Goal: Task Accomplishment & Management: Manage account settings

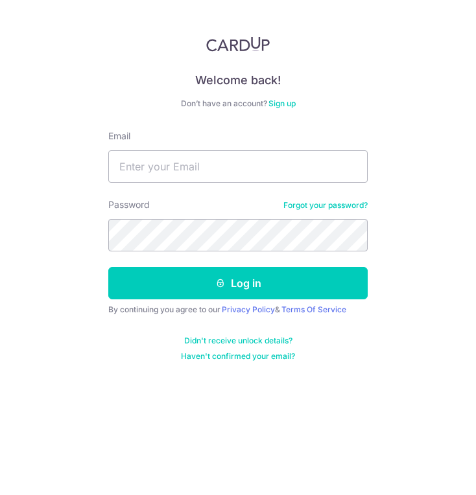
click at [240, 170] on input "Email" at bounding box center [237, 166] width 259 height 32
type input "[EMAIL_ADDRESS][DOMAIN_NAME]"
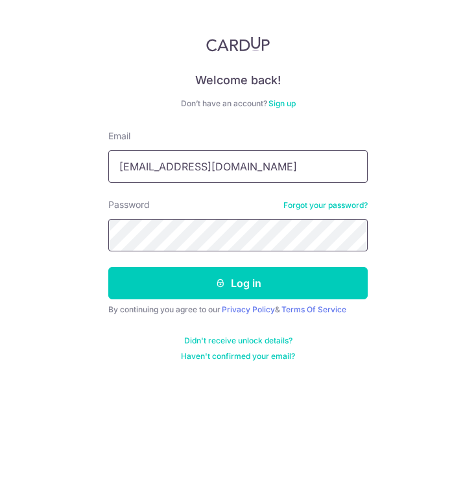
click at [108, 267] on button "Log in" at bounding box center [237, 283] width 259 height 32
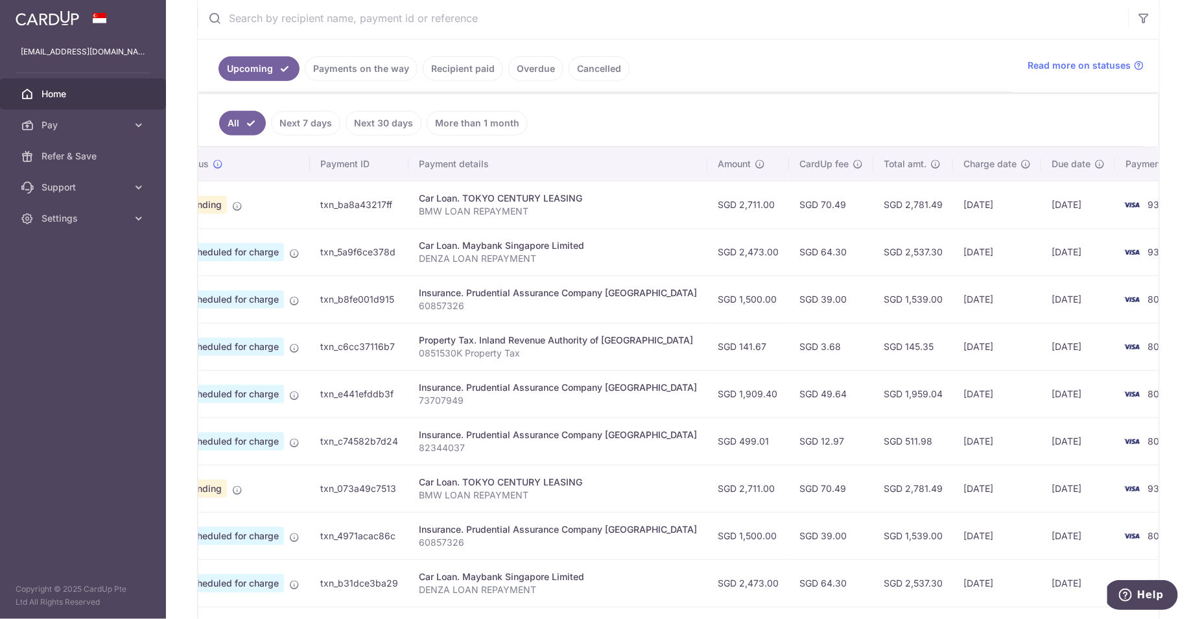
scroll to position [253, 0]
click at [475, 300] on span "8009" at bounding box center [1158, 299] width 23 height 11
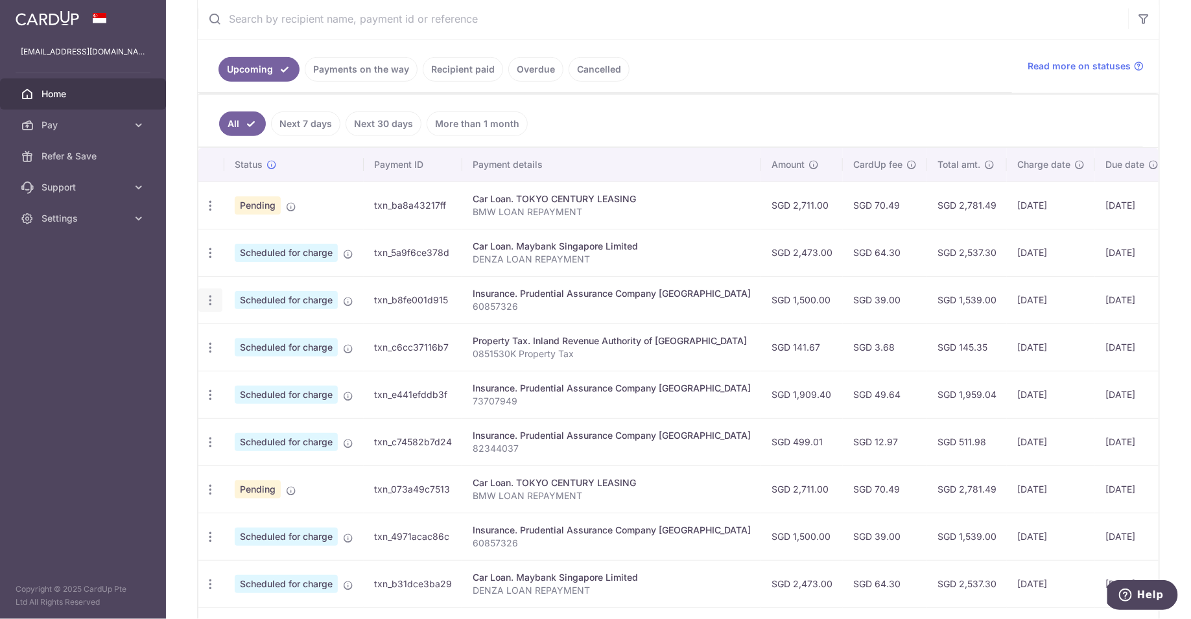
click at [213, 297] on icon "button" at bounding box center [211, 301] width 14 height 14
click at [270, 331] on span "Update payment" at bounding box center [279, 336] width 88 height 16
radio input "true"
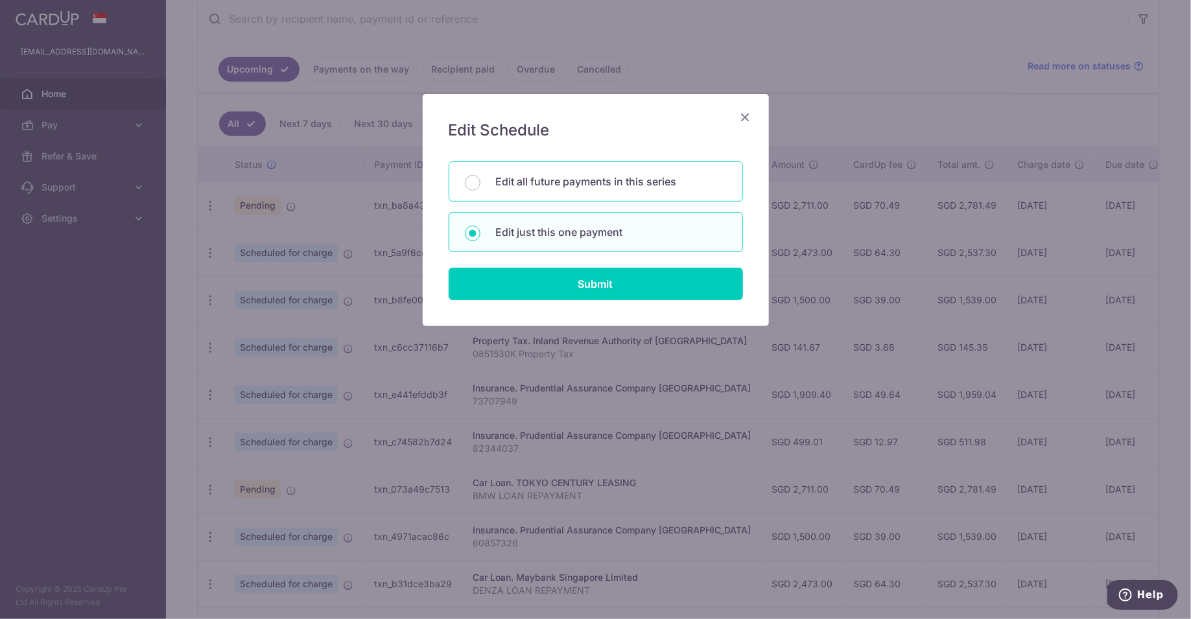
click at [475, 187] on p "Edit all future payments in this series" at bounding box center [611, 182] width 231 height 16
click at [475, 187] on input "Edit all future payments in this series" at bounding box center [473, 183] width 16 height 16
radio input "true"
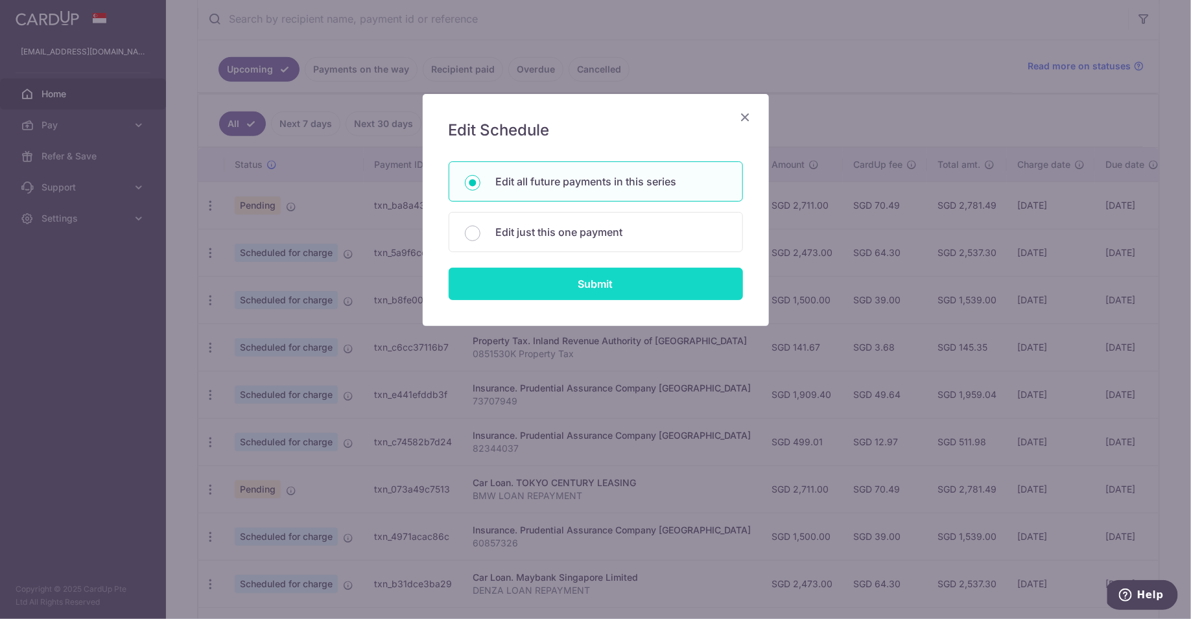
click at [475, 284] on input "Submit" at bounding box center [596, 284] width 294 height 32
radio input "true"
type input "1,500.00"
type input "60857326"
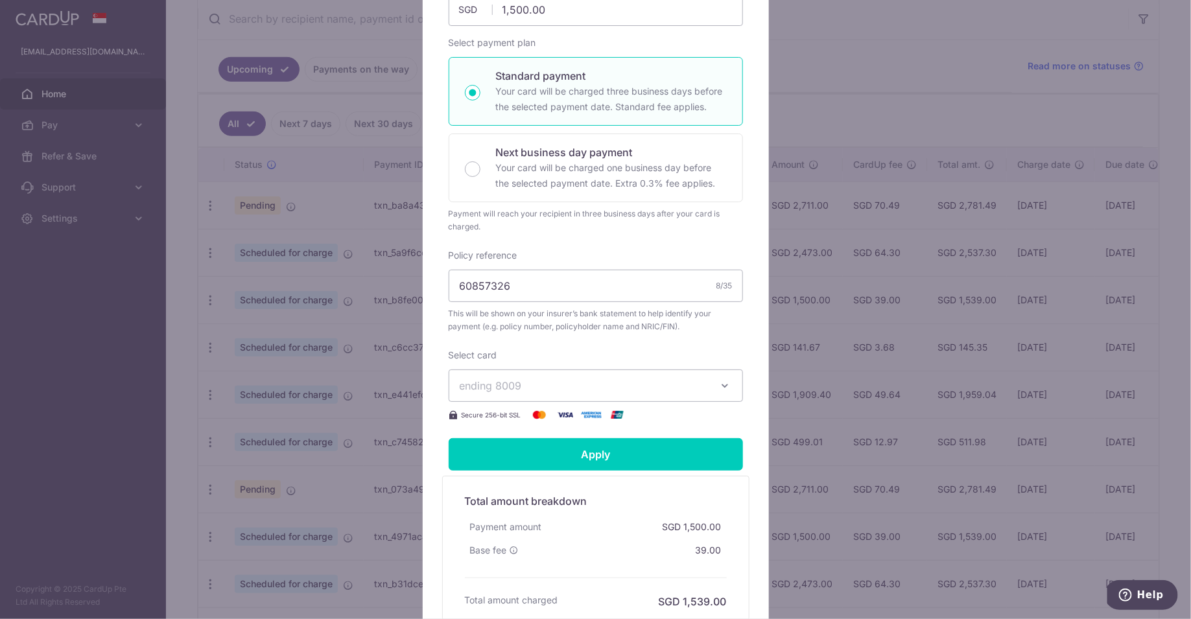
scroll to position [339, 0]
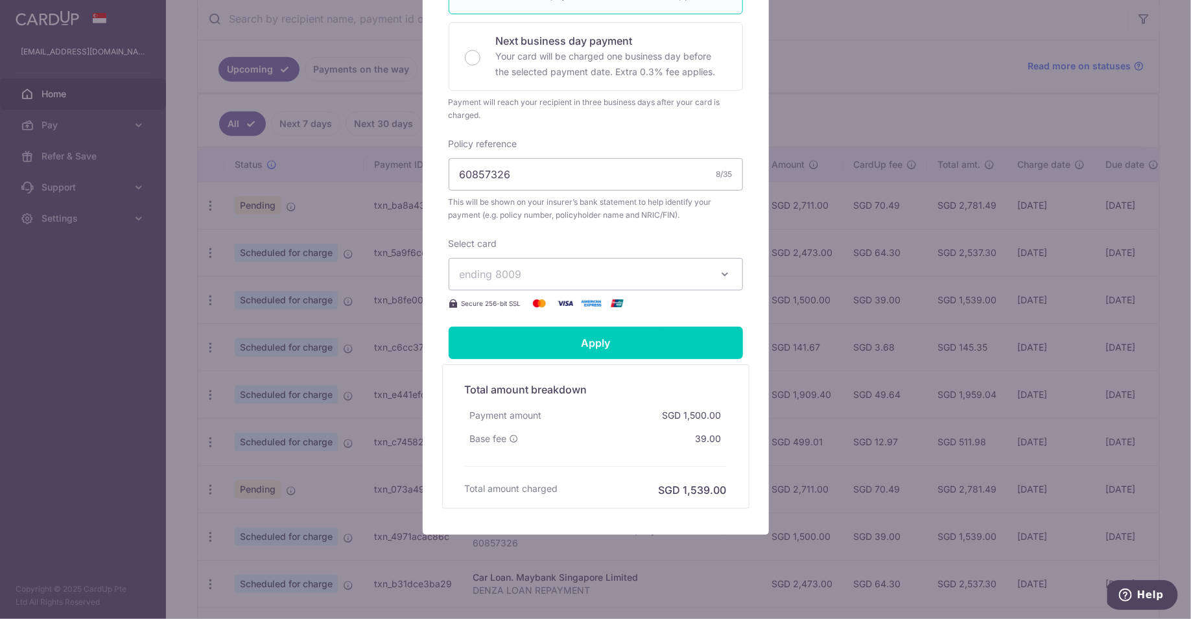
click at [475, 271] on span "ending 8009" at bounding box center [584, 274] width 249 height 16
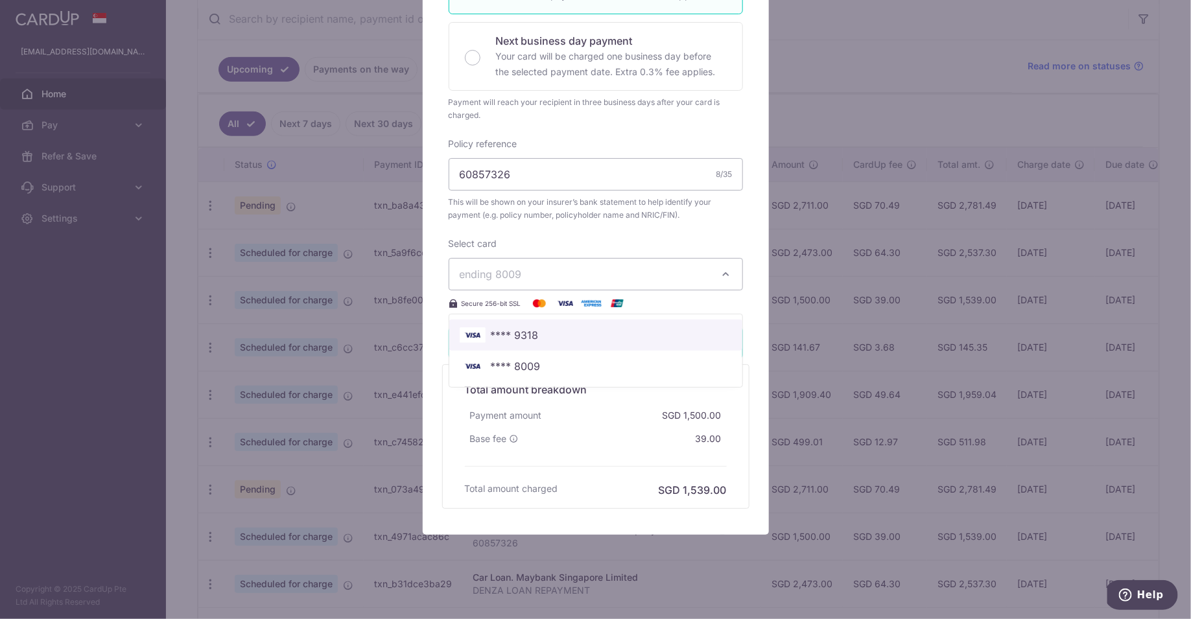
click at [475, 328] on span "**** 9318" at bounding box center [596, 335] width 272 height 16
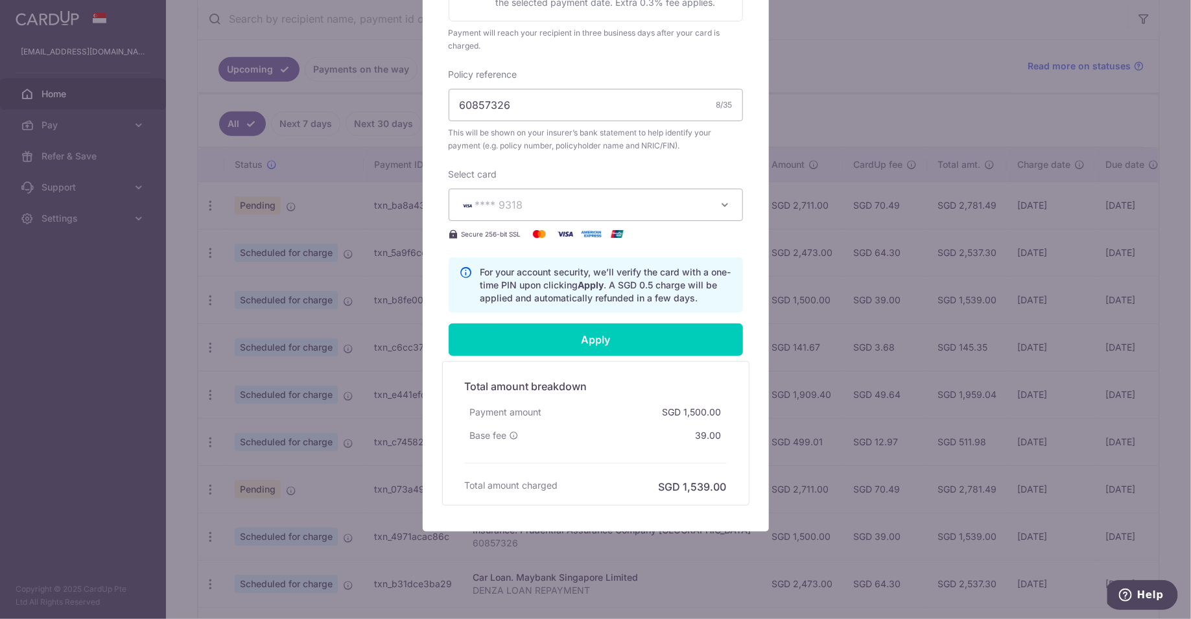
scroll to position [411, 0]
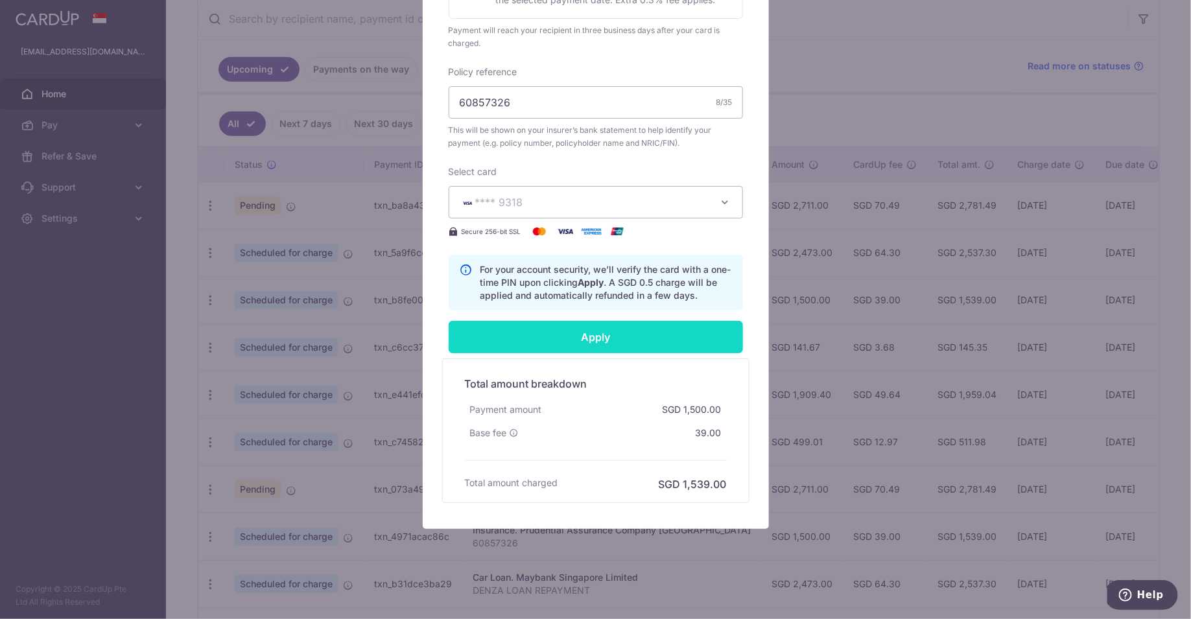
click at [475, 345] on input "Apply" at bounding box center [596, 337] width 294 height 32
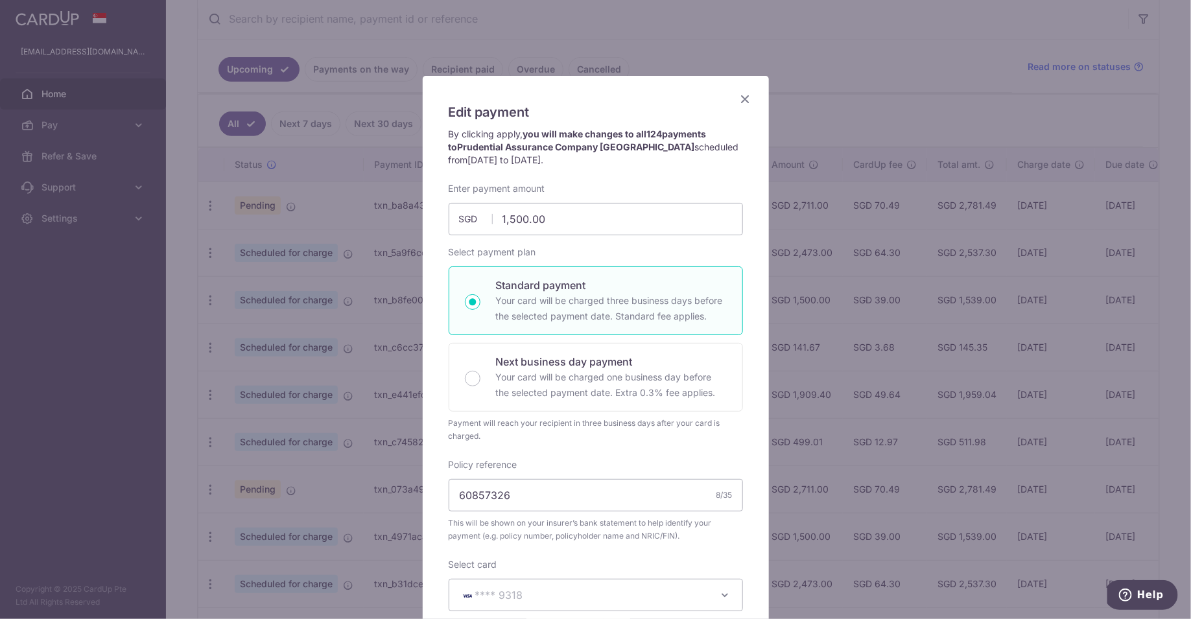
scroll to position [0, 0]
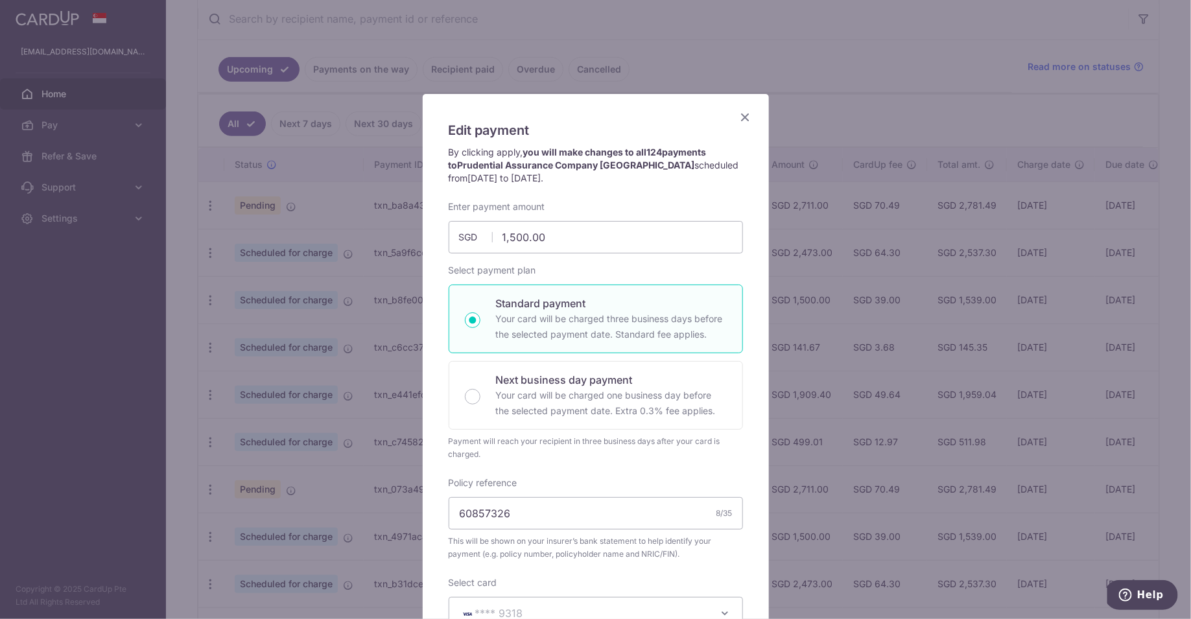
click at [475, 118] on icon "Close" at bounding box center [746, 117] width 16 height 16
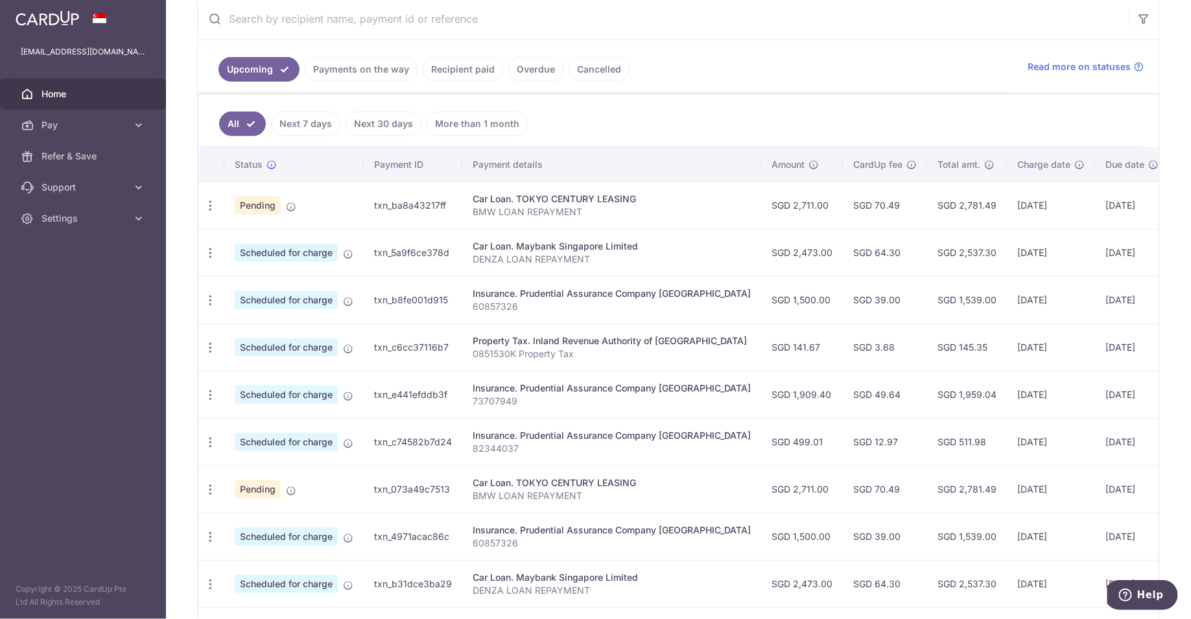
scroll to position [0, 54]
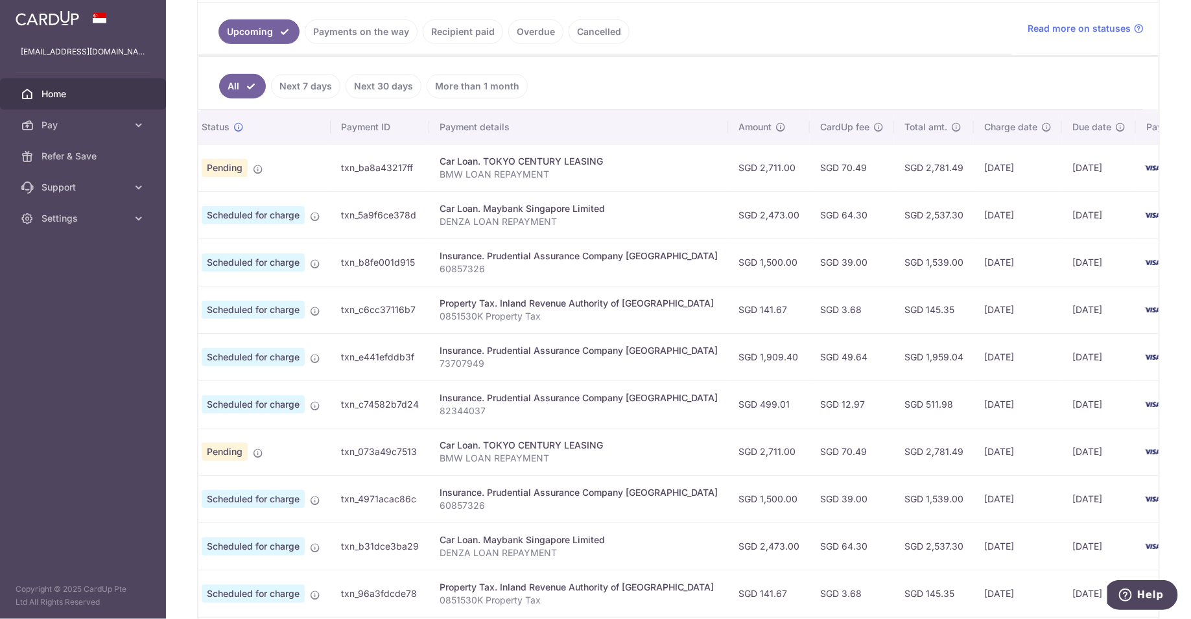
scroll to position [0, 34]
click at [564, 301] on div "Property Tax. Inland Revenue Authority of [GEOGRAPHIC_DATA]" at bounding box center [577, 303] width 278 height 13
click at [1167, 306] on span "8009" at bounding box center [1178, 309] width 23 height 11
click at [1134, 303] on td "8009" at bounding box center [1183, 309] width 99 height 47
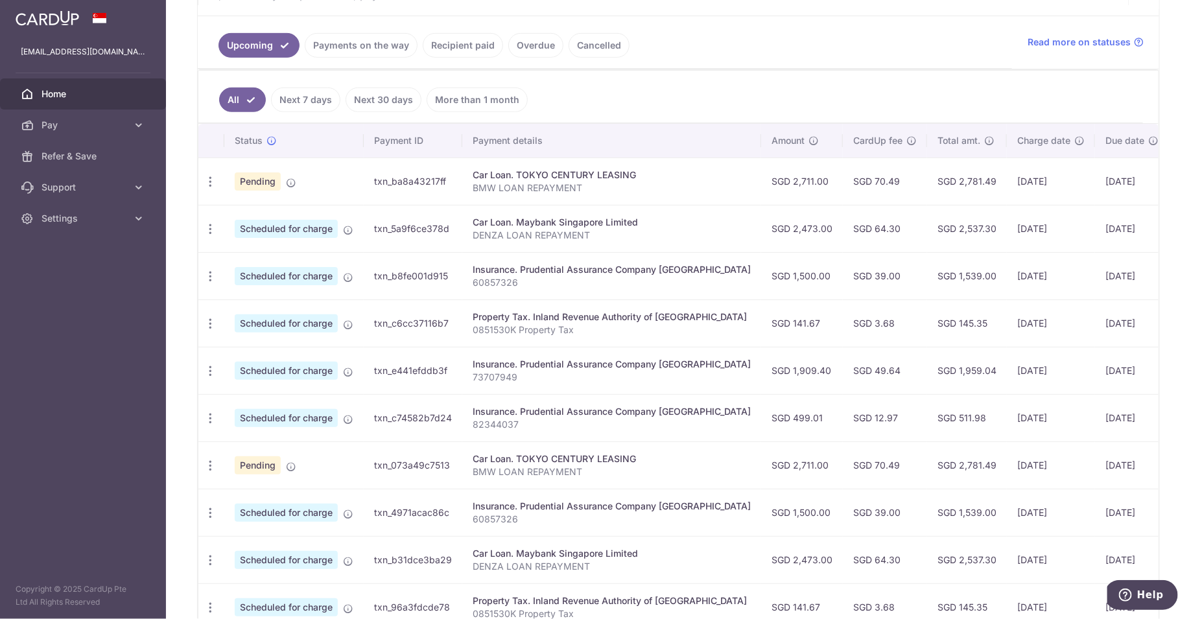
scroll to position [305, 0]
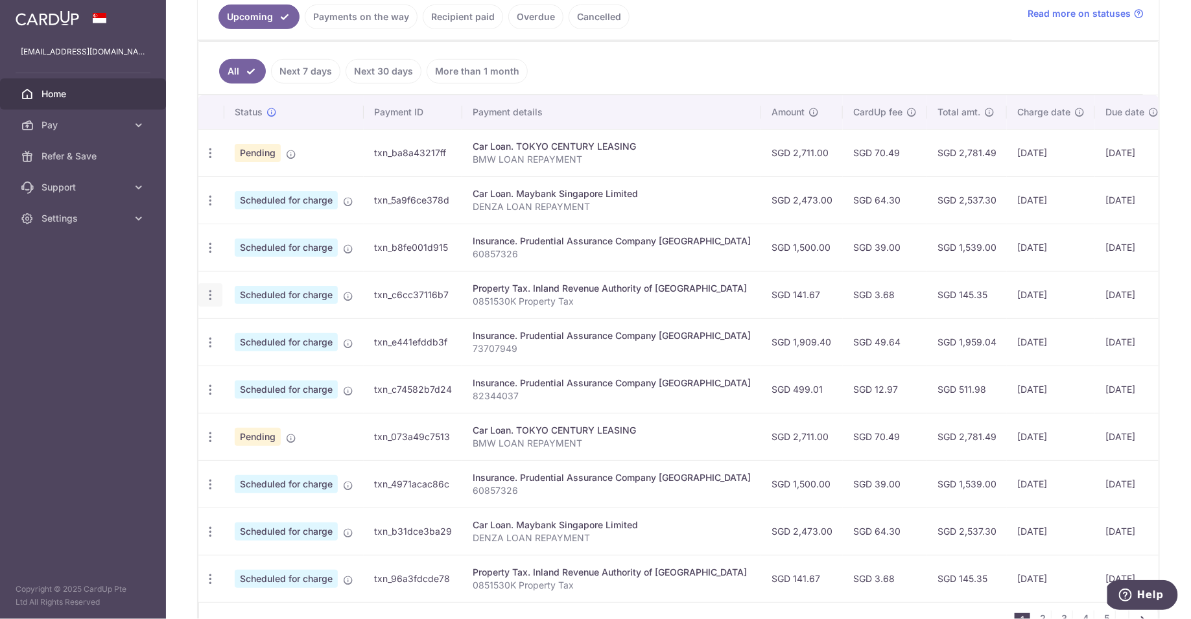
click at [209, 290] on icon "button" at bounding box center [211, 295] width 14 height 14
click at [292, 323] on span "Update payment" at bounding box center [279, 331] width 88 height 16
radio input "true"
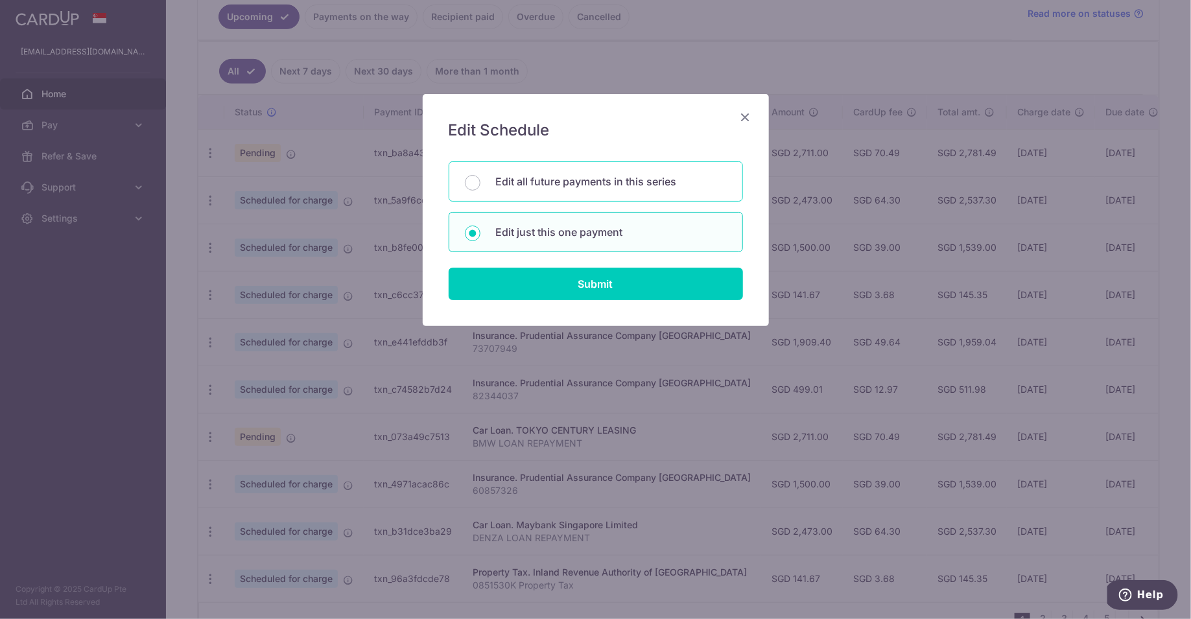
click at [614, 185] on p "Edit all future payments in this series" at bounding box center [611, 182] width 231 height 16
click at [480, 185] on input "Edit all future payments in this series" at bounding box center [473, 183] width 16 height 16
radio input "true"
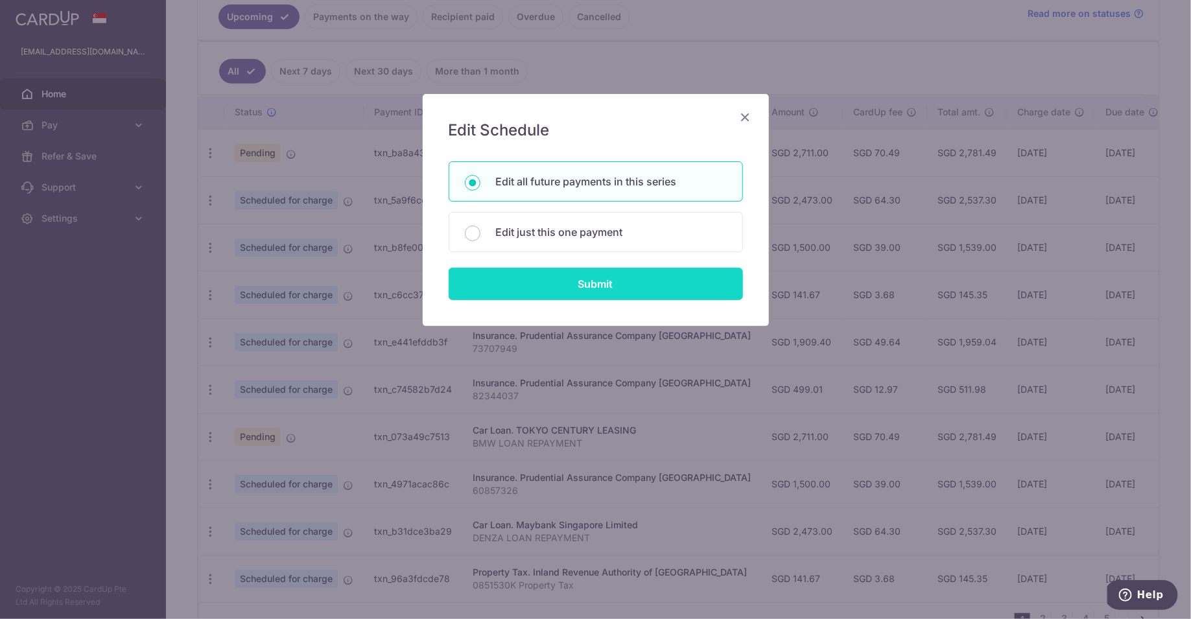
click at [626, 283] on input "Submit" at bounding box center [596, 284] width 294 height 32
radio input "true"
type input "141.67"
type input "0851530K"
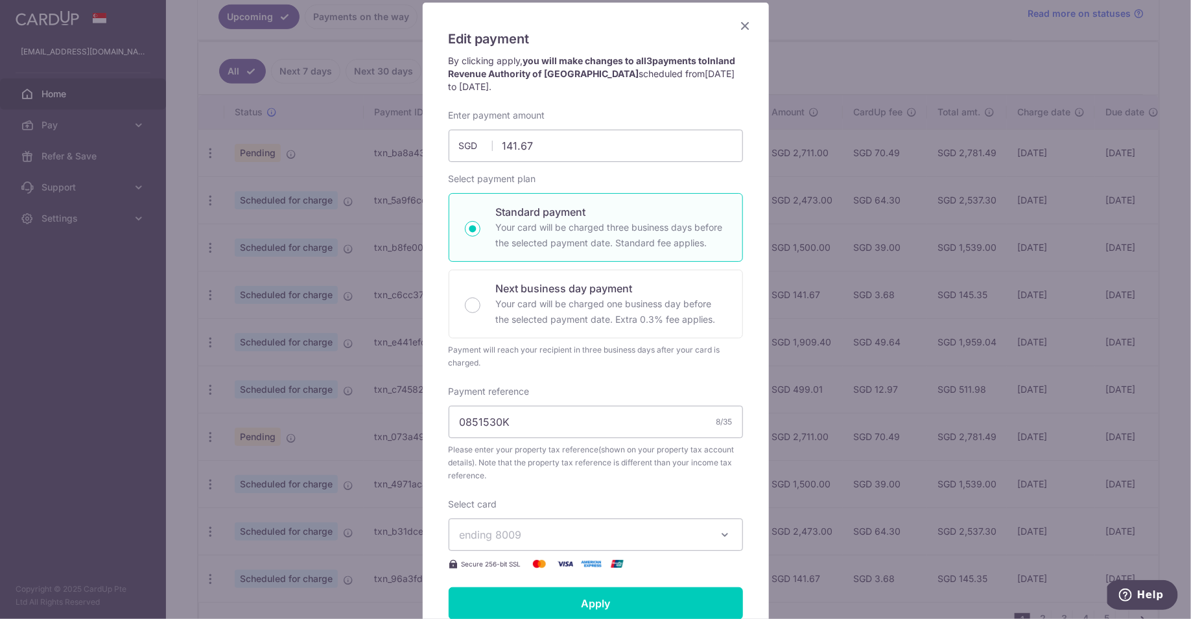
scroll to position [202, 0]
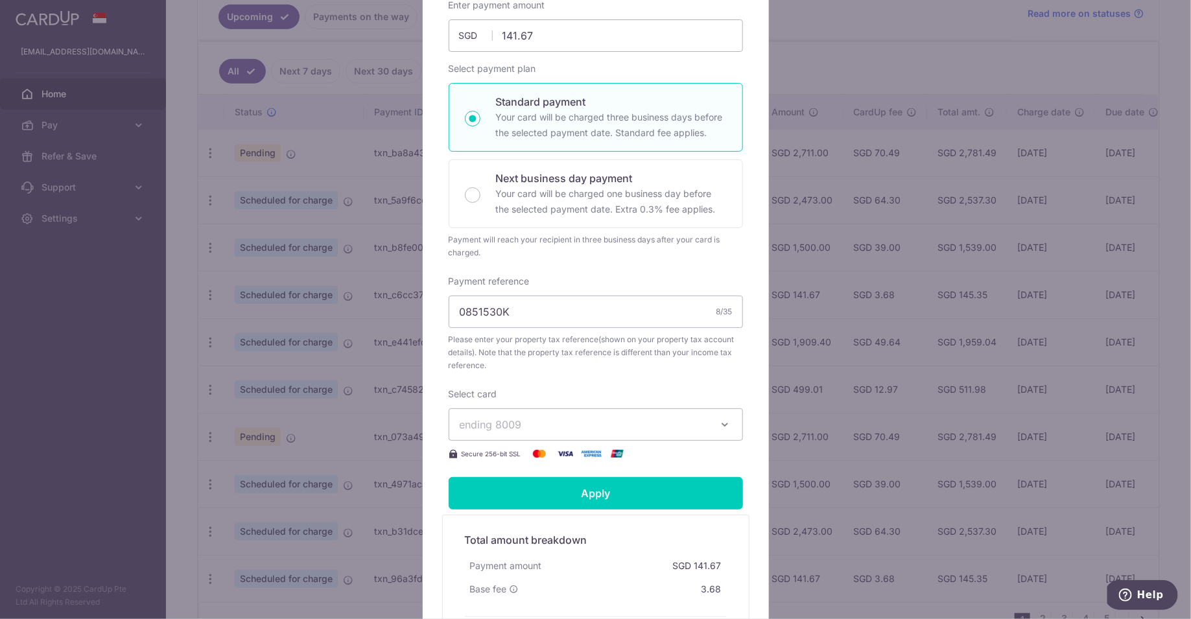
click at [629, 421] on span "ending 8009" at bounding box center [584, 425] width 249 height 16
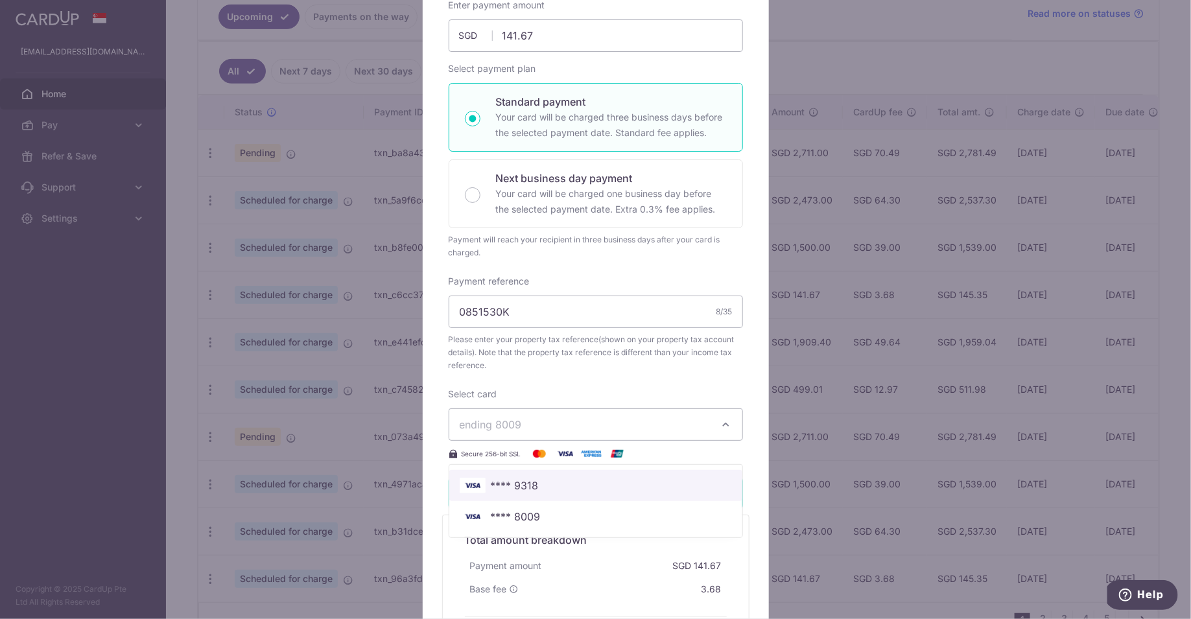
click at [645, 482] on span "**** 9318" at bounding box center [596, 486] width 272 height 16
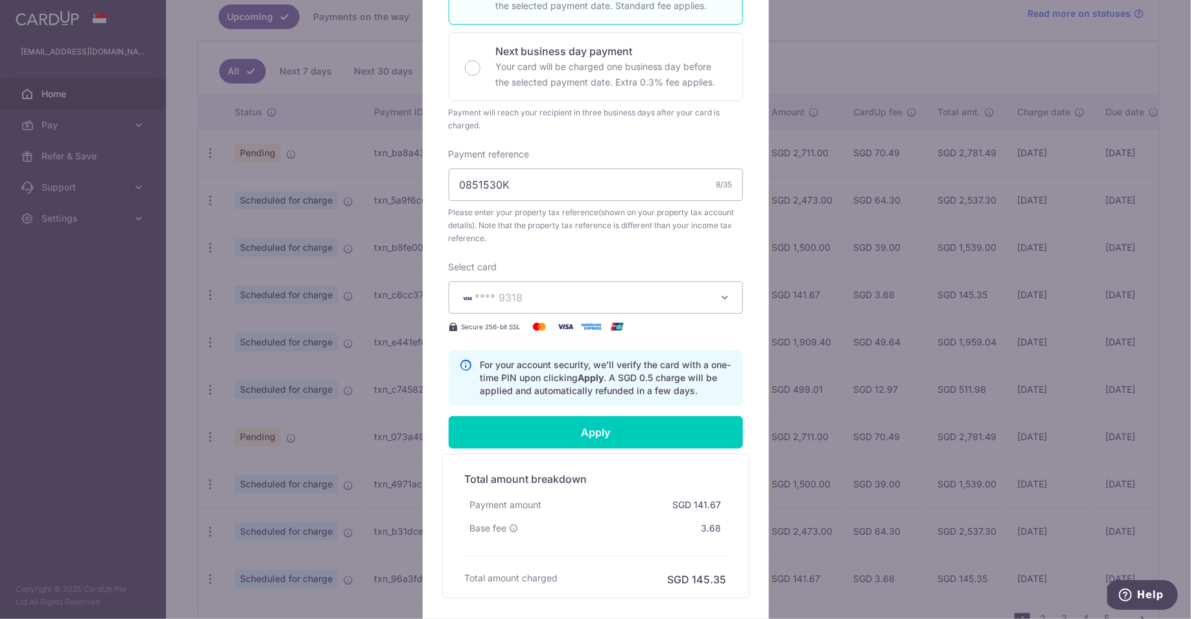
scroll to position [377, 0]
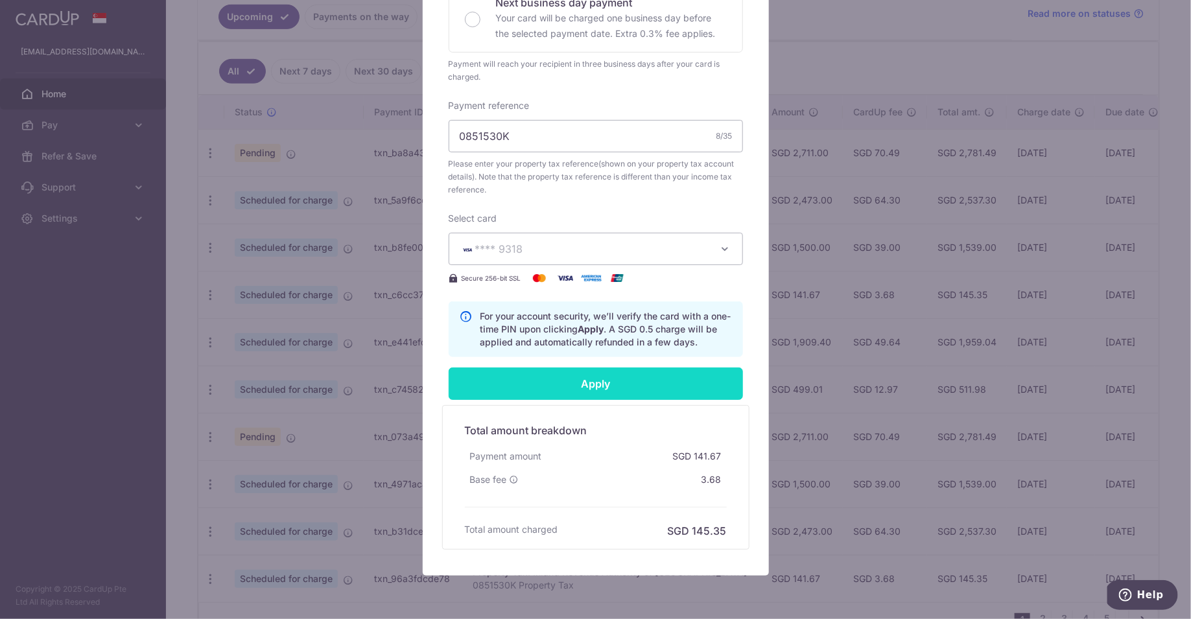
click at [596, 387] on input "Apply" at bounding box center [596, 384] width 294 height 32
type input "Successfully Applied"
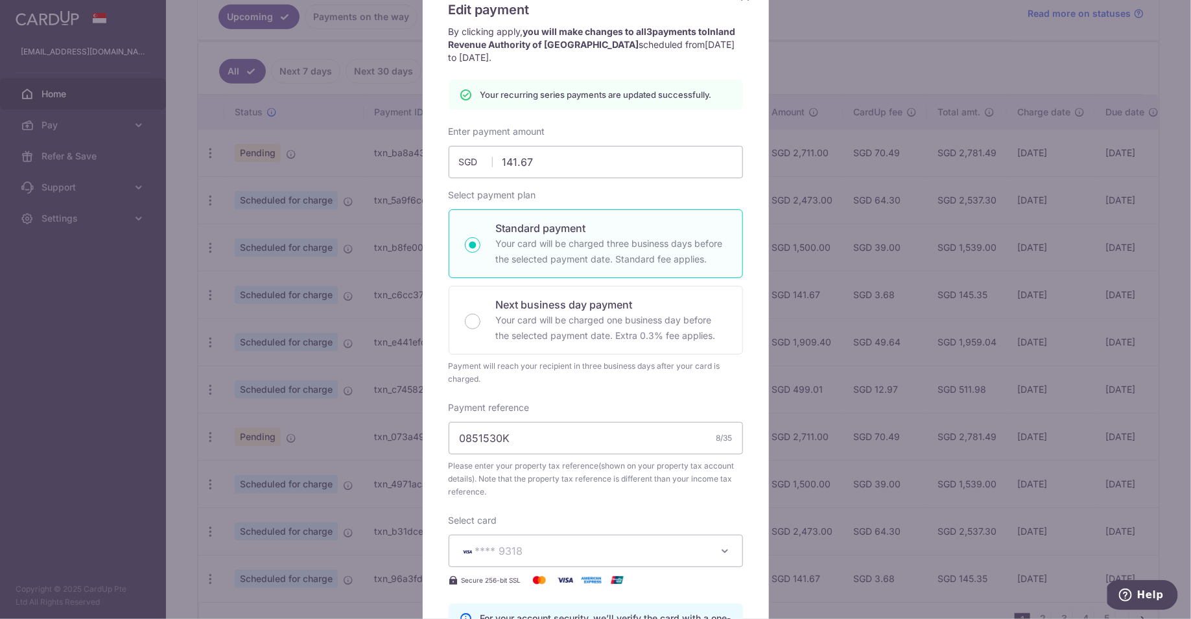
scroll to position [0, 0]
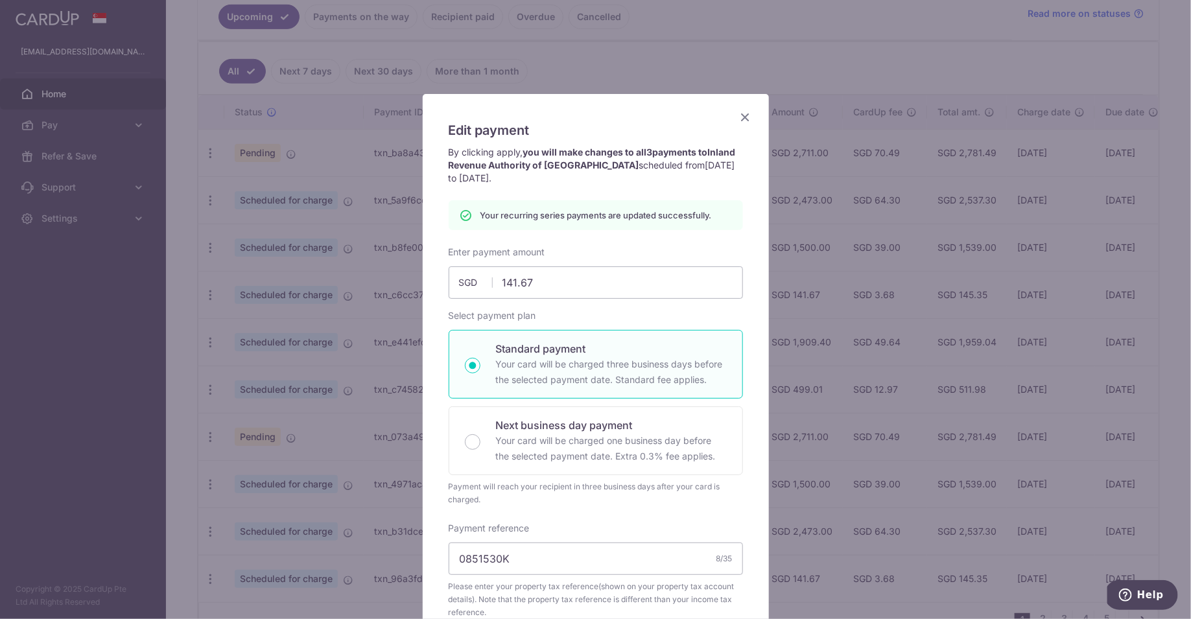
click at [745, 118] on icon "Close" at bounding box center [746, 117] width 16 height 16
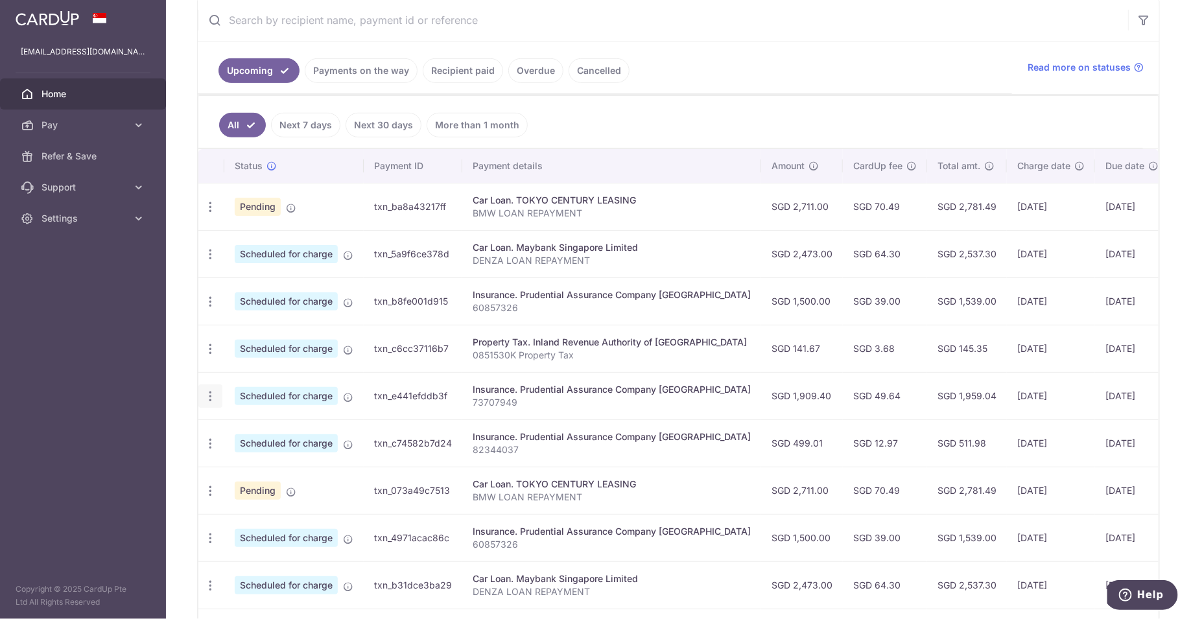
click at [209, 390] on icon "button" at bounding box center [211, 397] width 14 height 14
click at [252, 426] on span "Update payment" at bounding box center [279, 432] width 88 height 16
radio input "true"
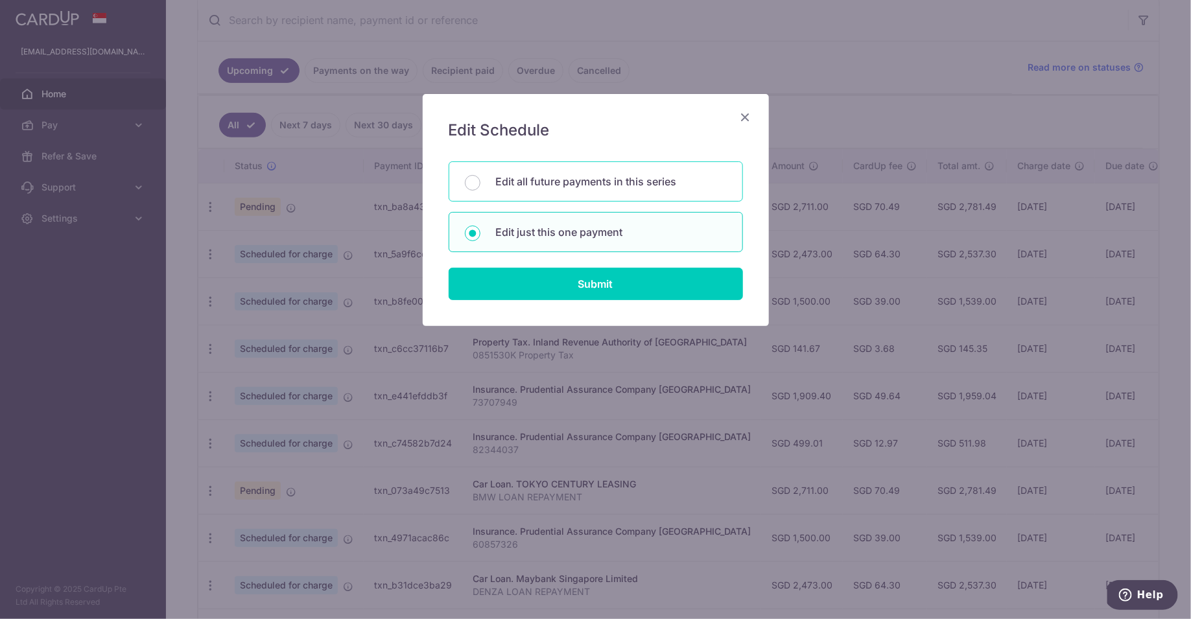
click at [613, 182] on p "Edit all future payments in this series" at bounding box center [611, 182] width 231 height 16
click at [480, 182] on input "Edit all future payments in this series" at bounding box center [473, 183] width 16 height 16
radio input "true"
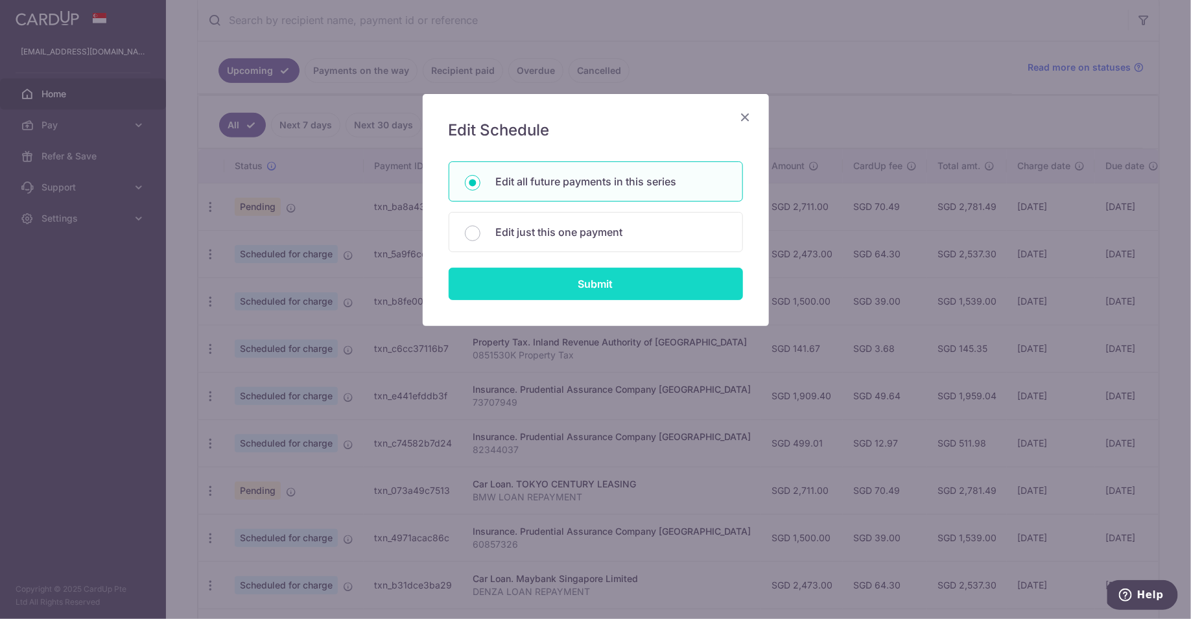
click at [593, 285] on input "Submit" at bounding box center [596, 284] width 294 height 32
radio input "true"
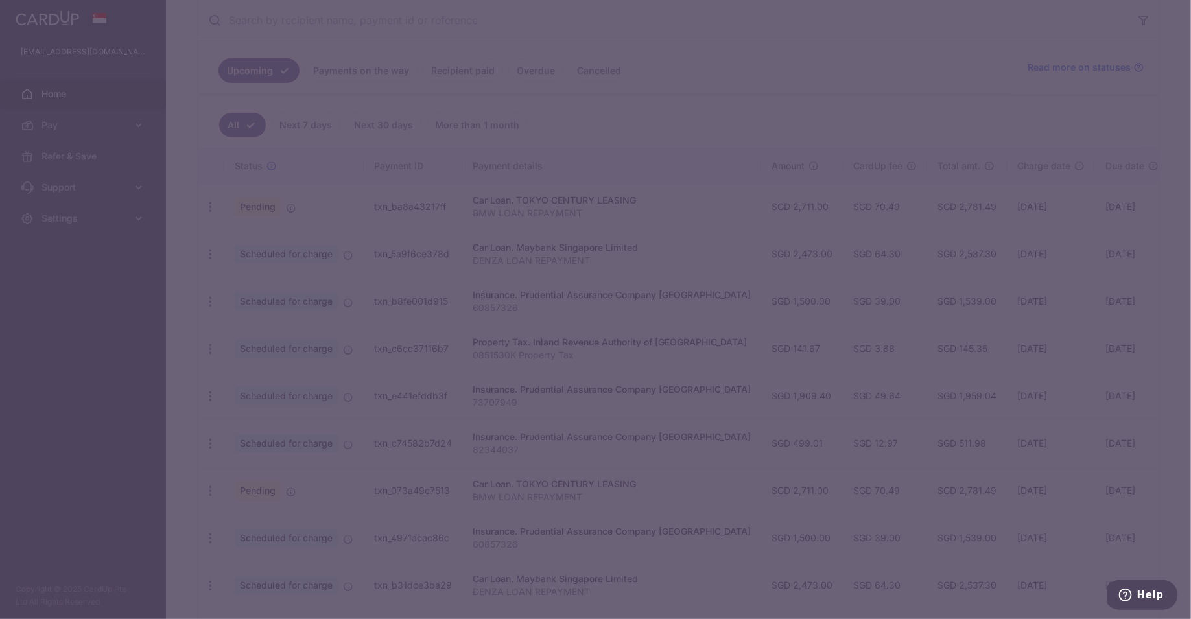
type input "1,909.40"
type input "73707949"
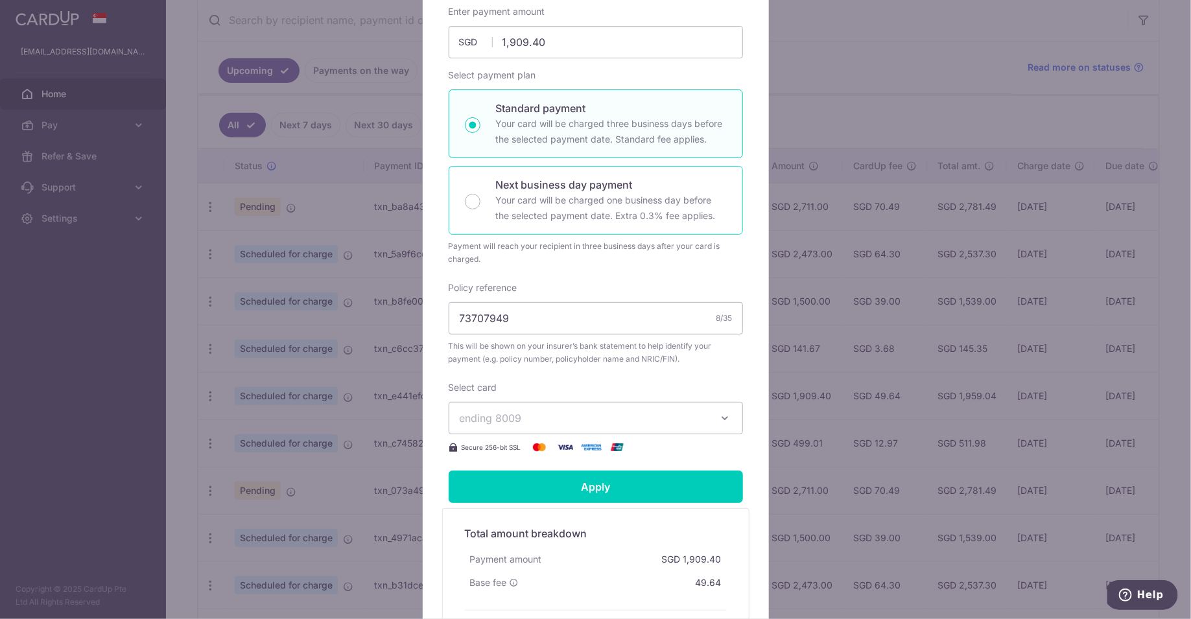
scroll to position [246, 0]
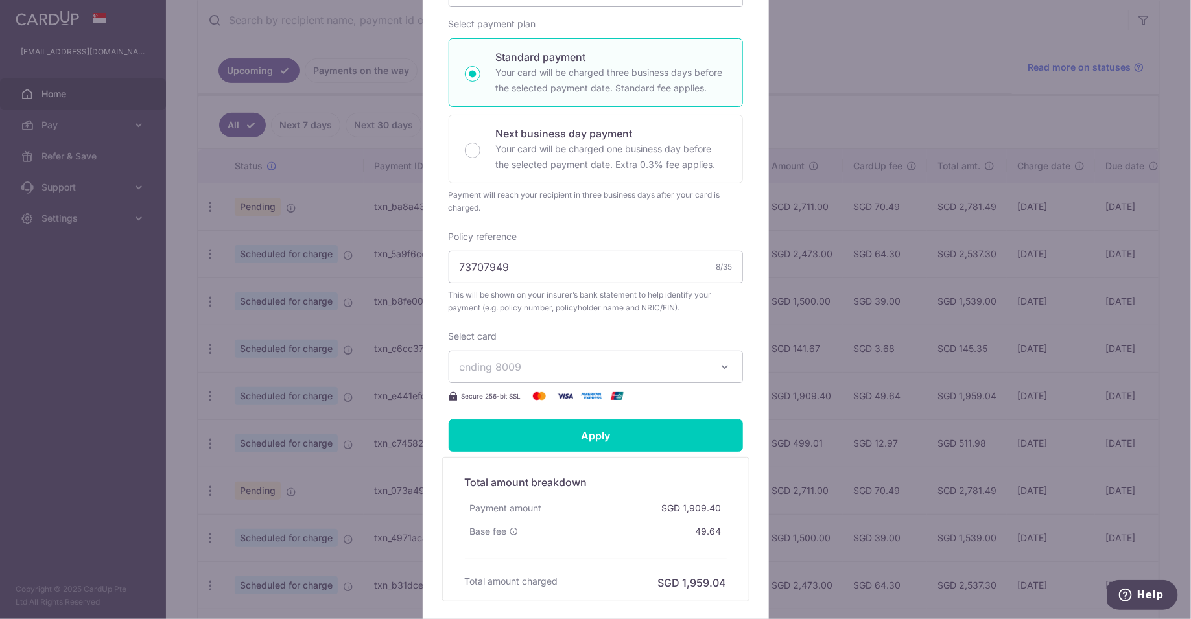
click at [532, 368] on span "ending 8009" at bounding box center [584, 367] width 249 height 16
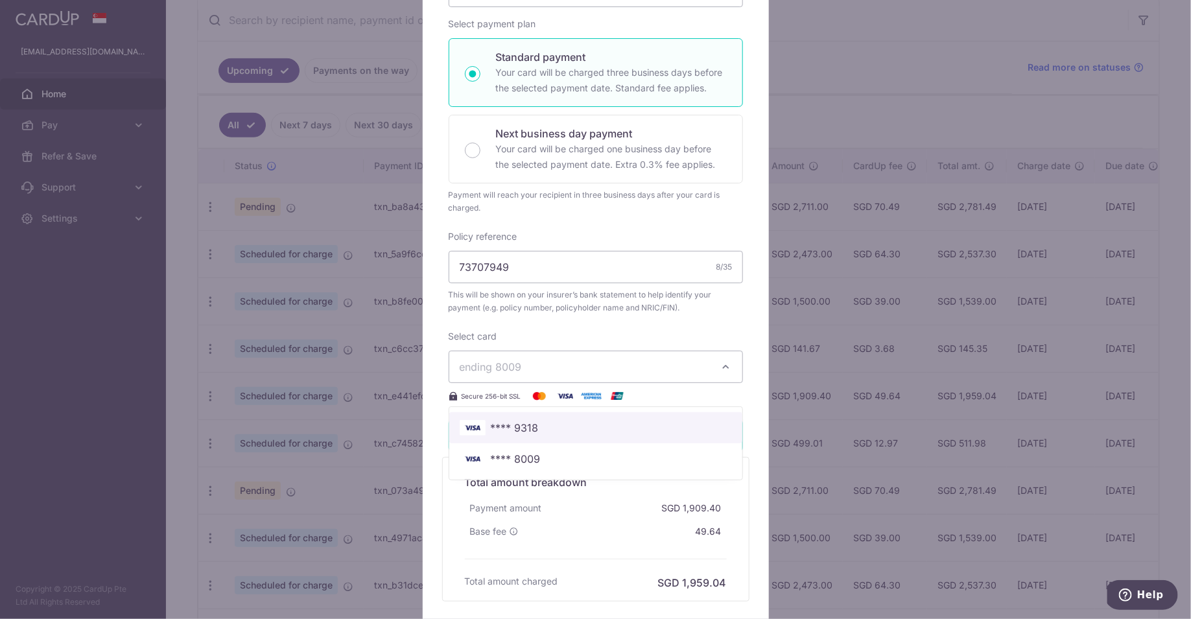
click at [576, 425] on span "**** 9318" at bounding box center [596, 428] width 272 height 16
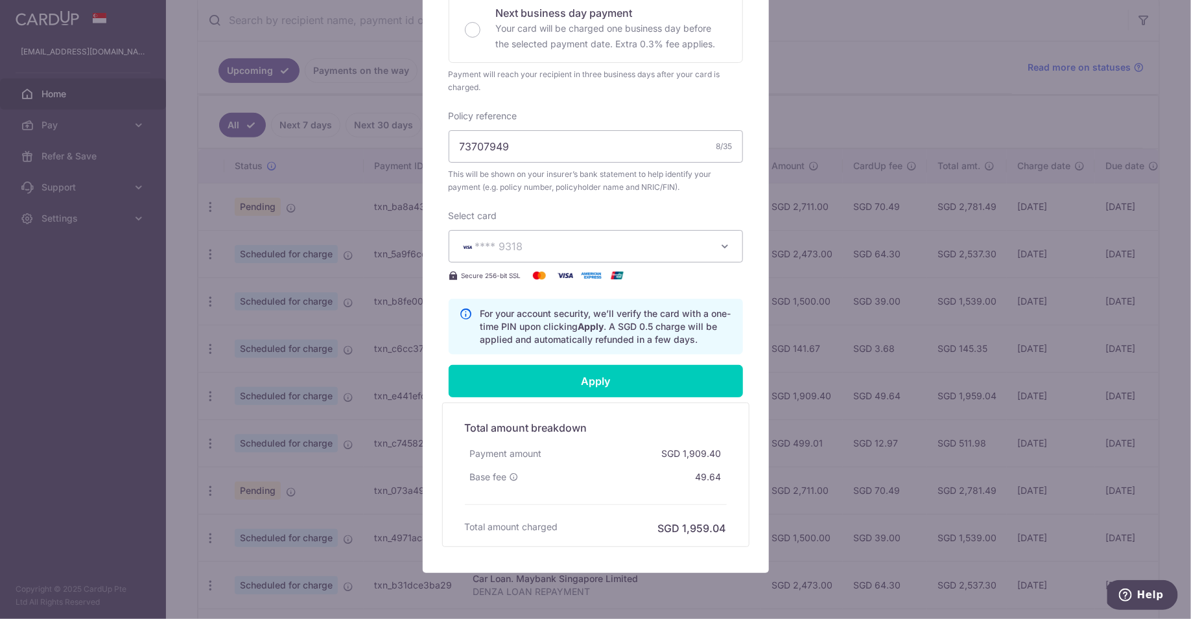
scroll to position [411, 0]
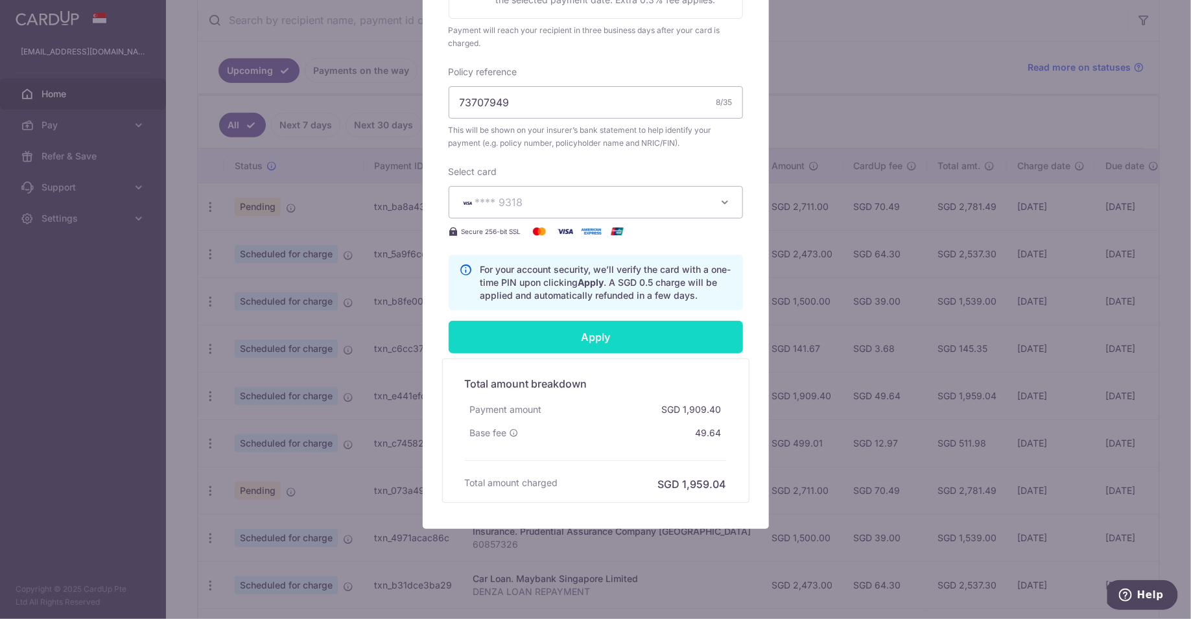
click at [609, 332] on input "Apply" at bounding box center [596, 337] width 294 height 32
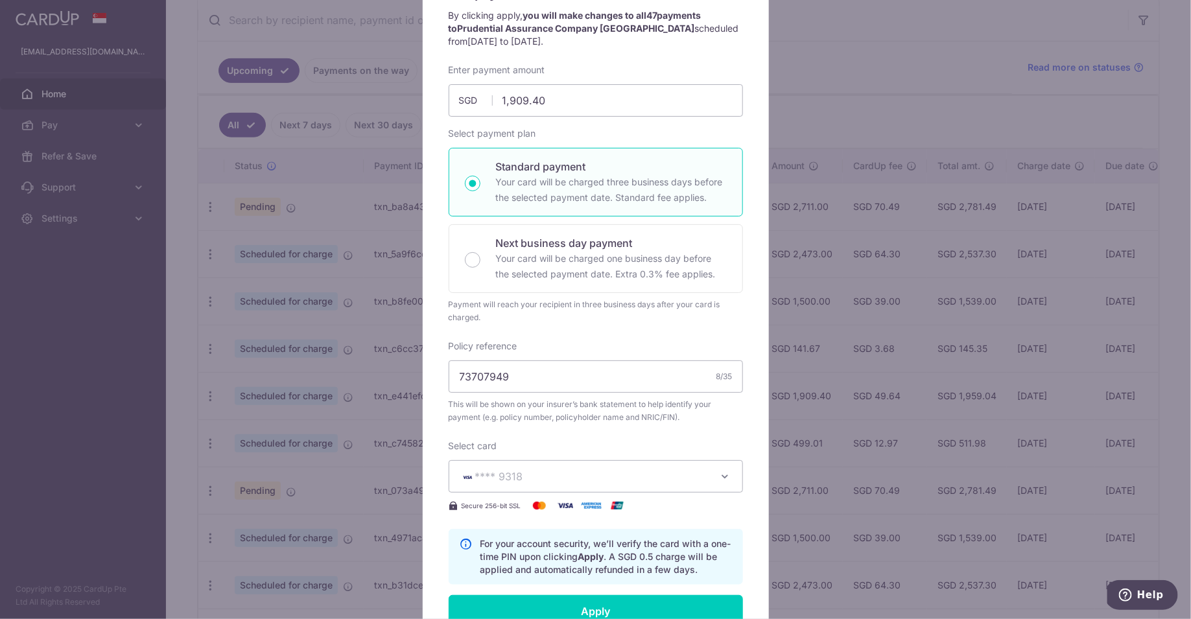
scroll to position [0, 0]
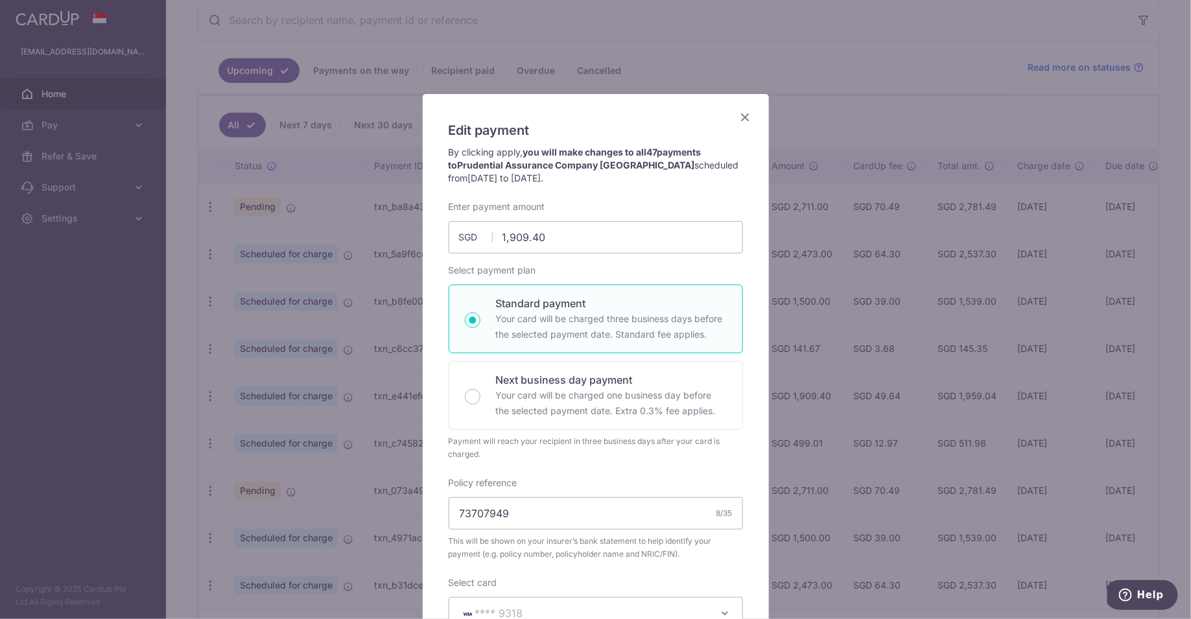
click at [750, 115] on icon "Close" at bounding box center [746, 117] width 16 height 16
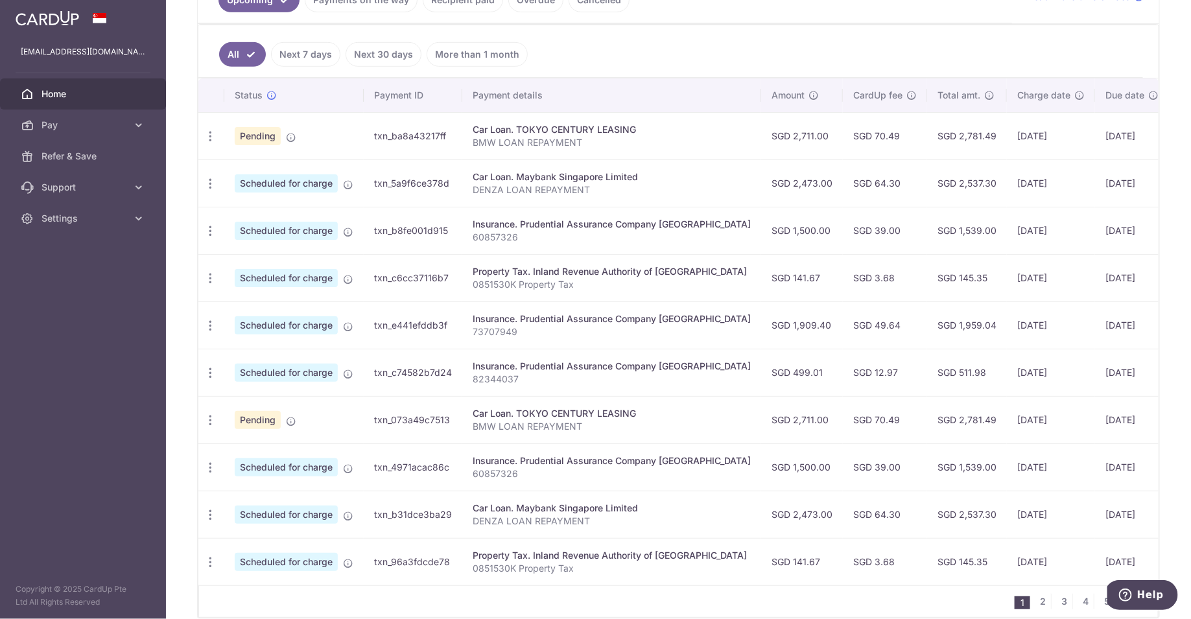
scroll to position [335, 0]
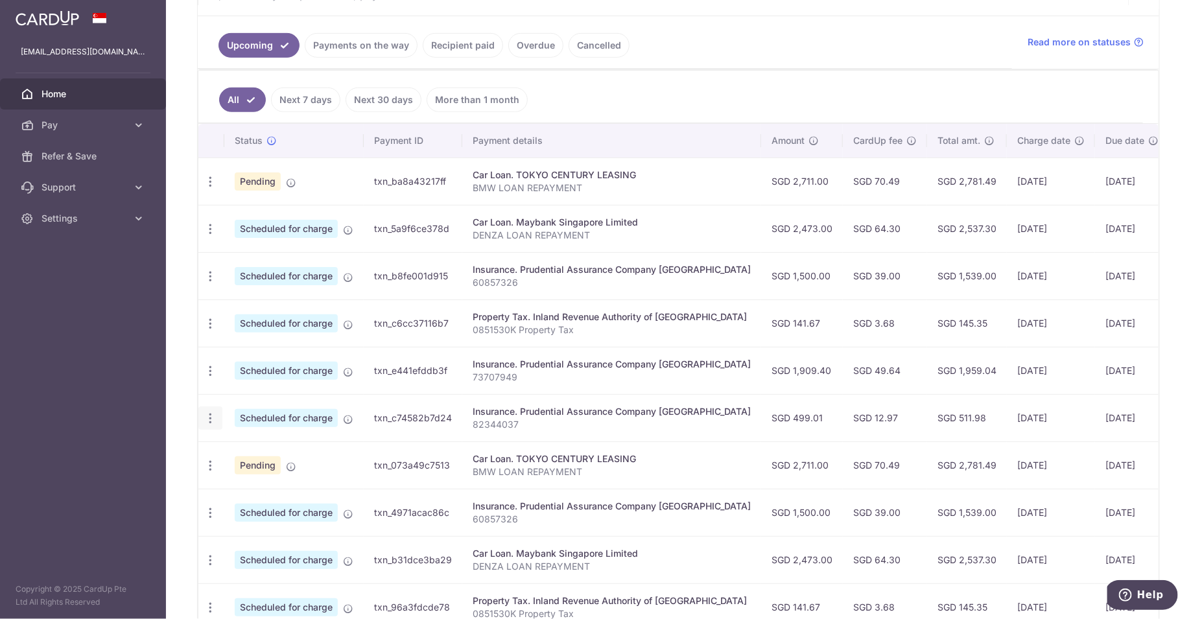
click at [209, 415] on icon "button" at bounding box center [211, 419] width 14 height 14
click at [292, 449] on span "Update payment" at bounding box center [279, 454] width 88 height 16
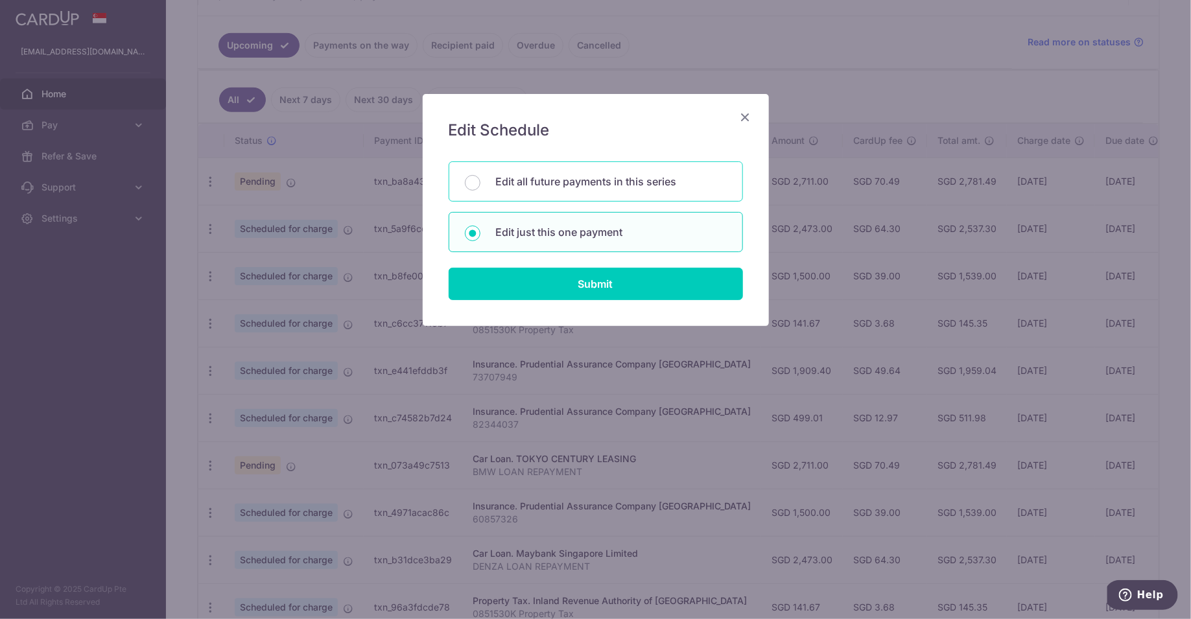
click at [616, 170] on div "Edit all future payments in this series" at bounding box center [596, 181] width 294 height 40
radio input "true"
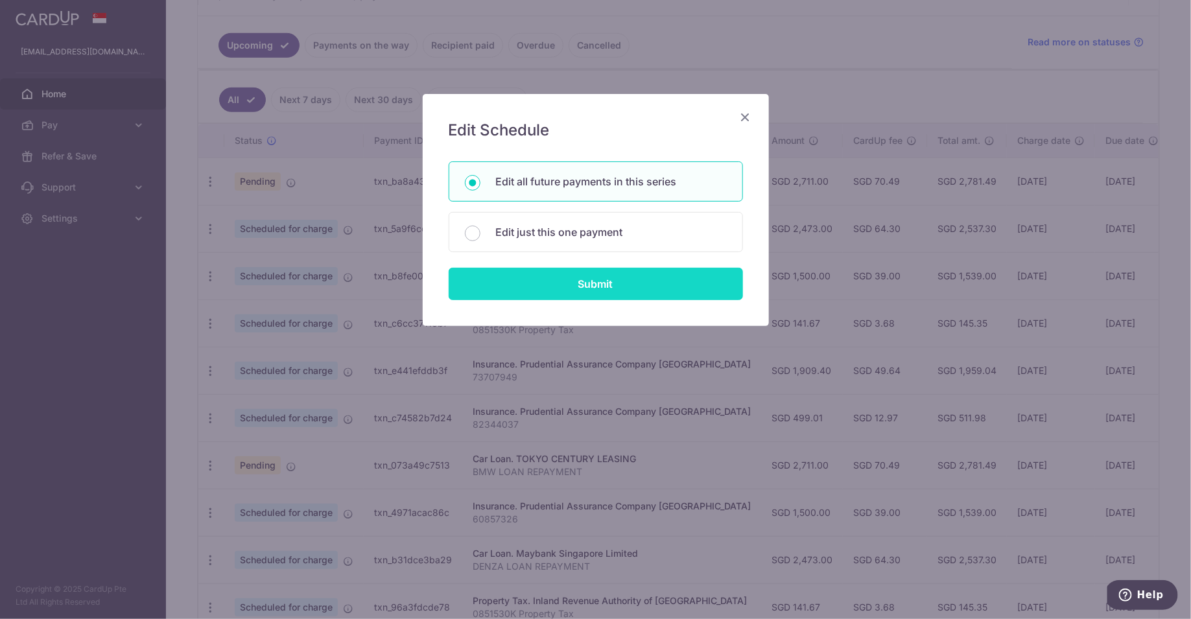
click at [609, 276] on input "Submit" at bounding box center [596, 284] width 294 height 32
radio input "true"
type input "499.01"
type input "82344037"
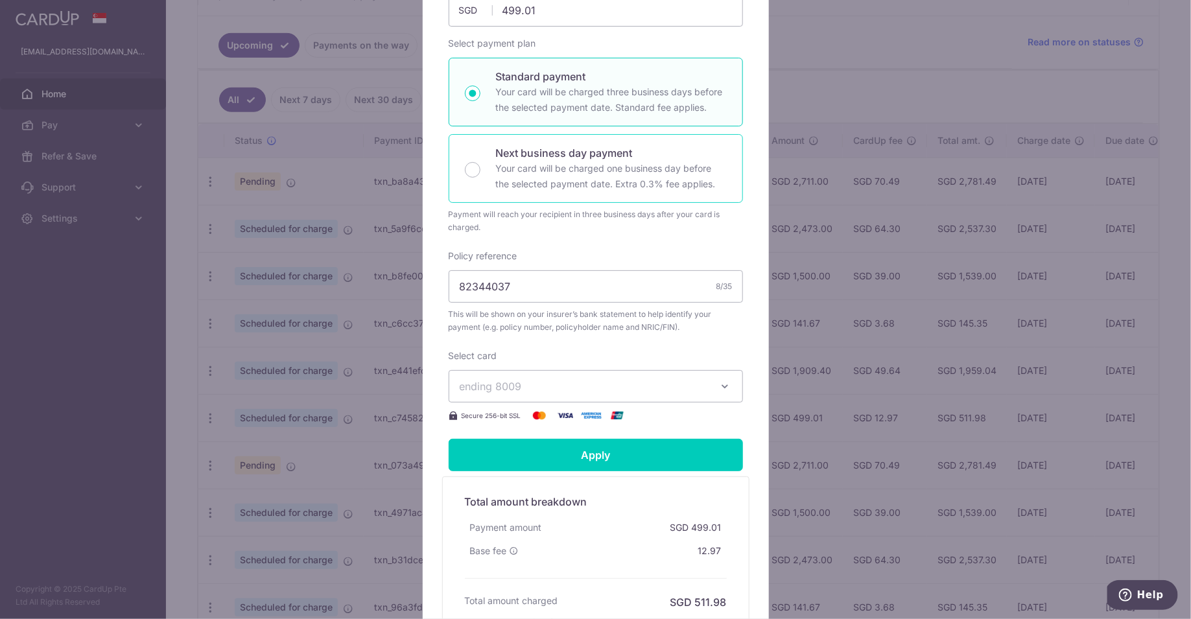
scroll to position [346, 0]
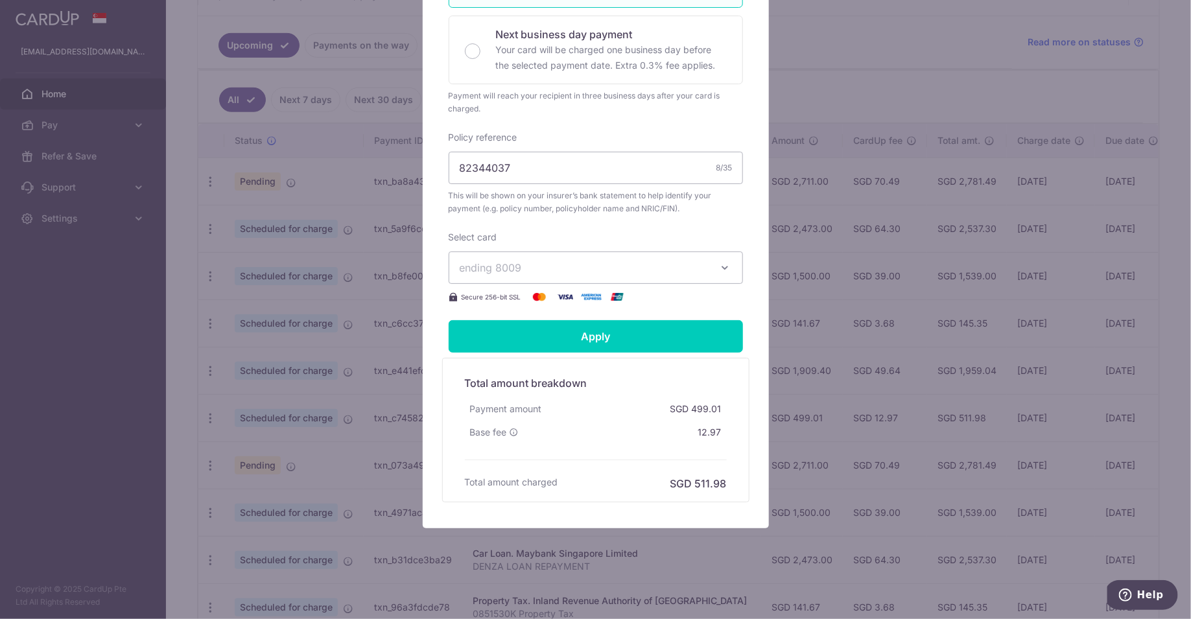
click at [581, 274] on button "ending 8009" at bounding box center [596, 268] width 294 height 32
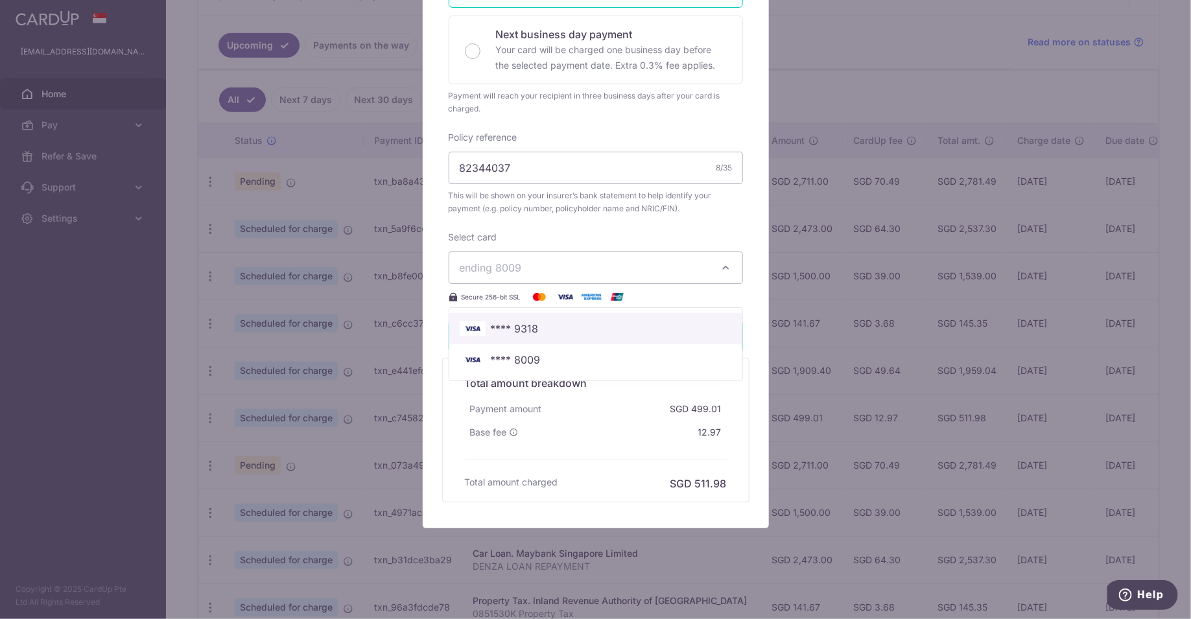
click at [594, 323] on span "**** 9318" at bounding box center [596, 329] width 272 height 16
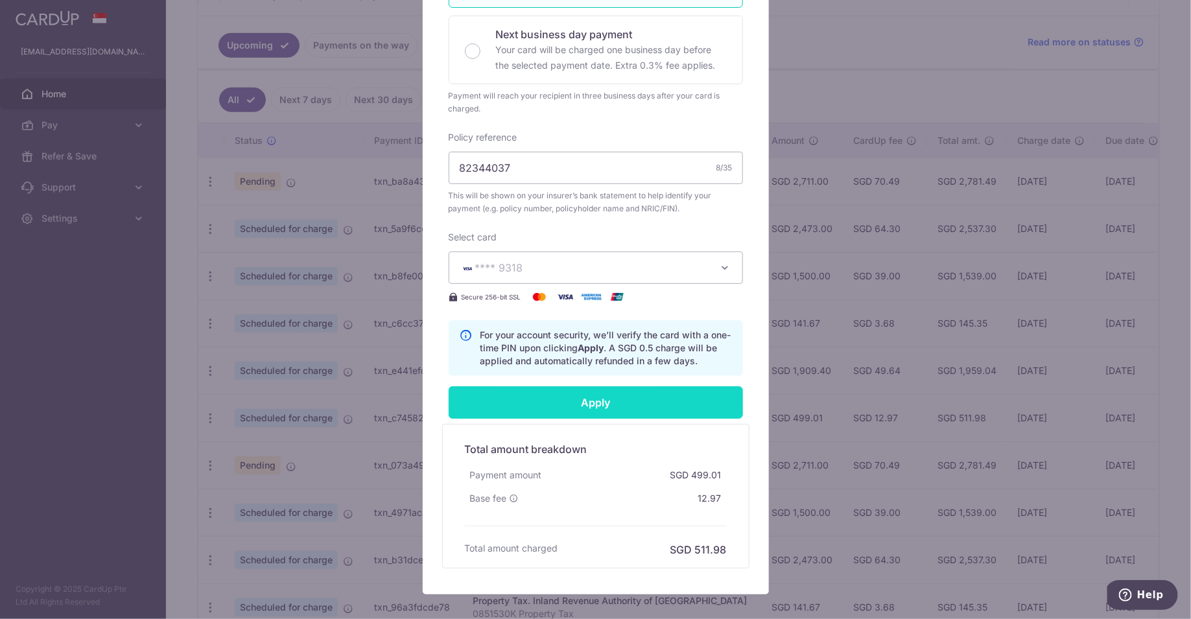
click at [591, 397] on input "Apply" at bounding box center [596, 402] width 294 height 32
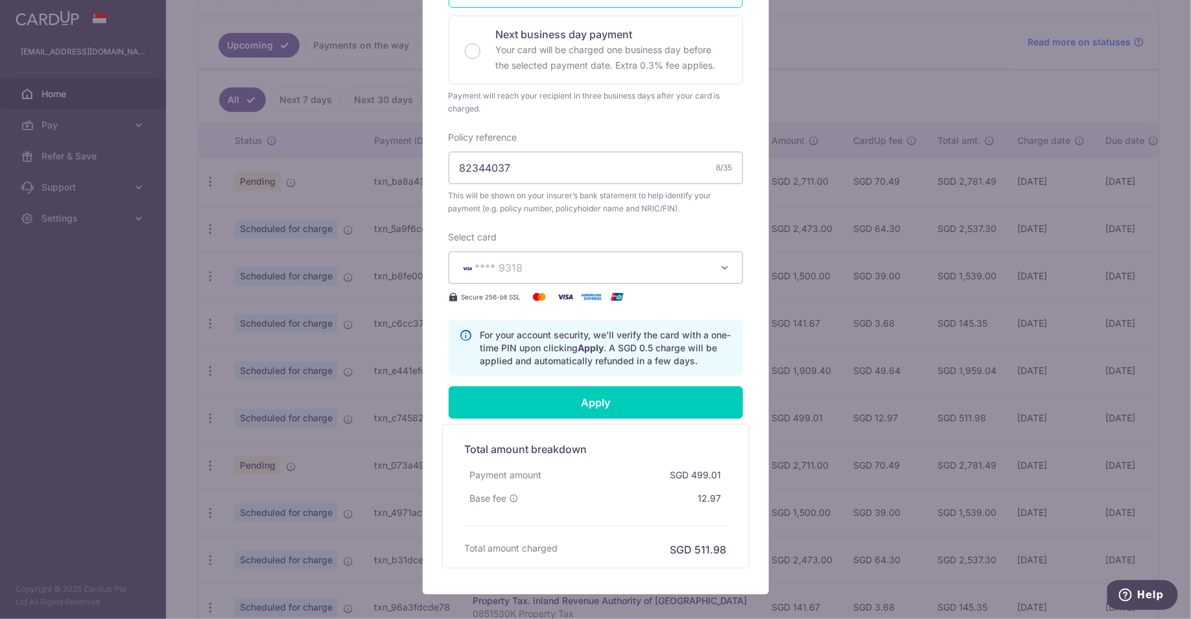
type input "Successfully Applied"
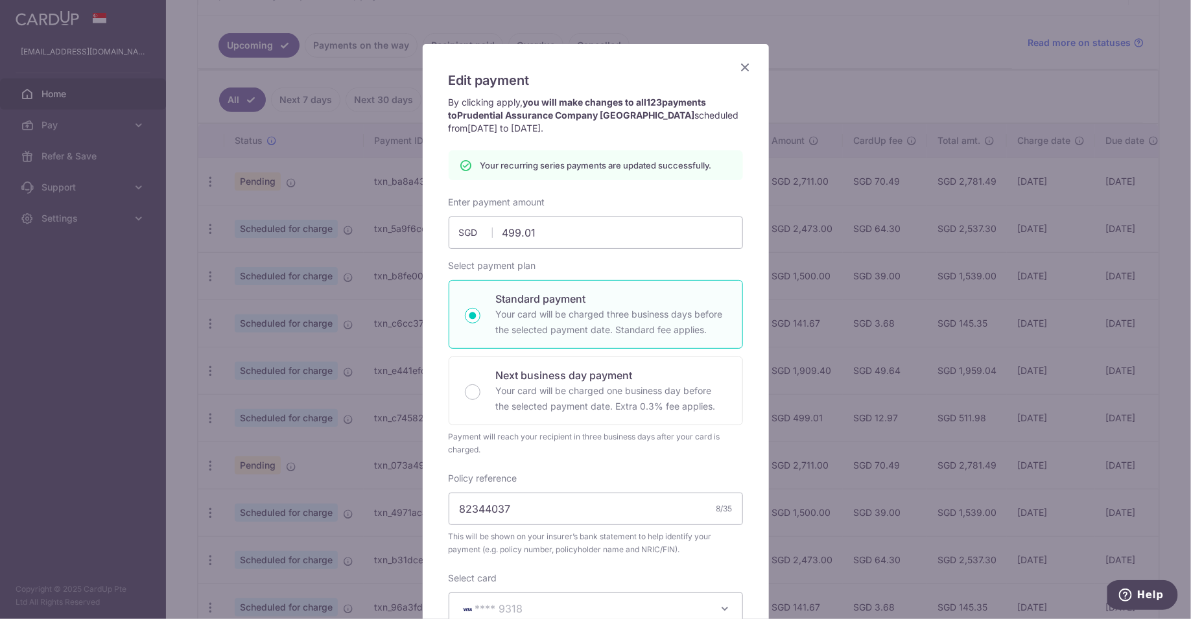
scroll to position [0, 0]
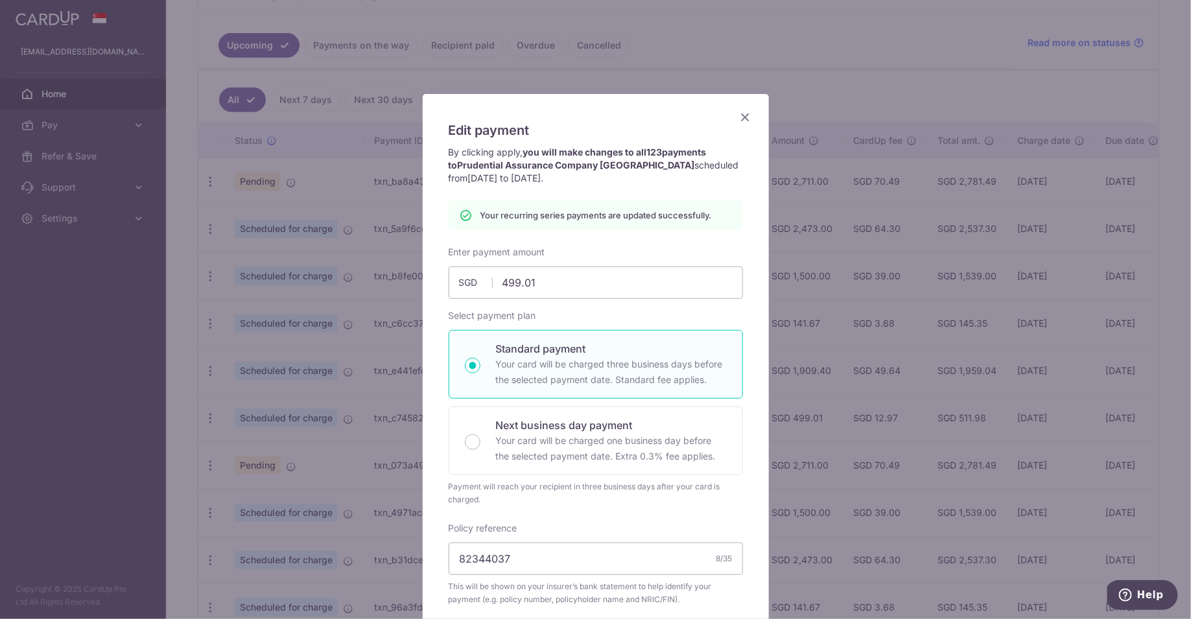
click at [748, 108] on div "Edit payment By clicking apply, you will make changes to all 123 payments to Pr…" at bounding box center [596, 539] width 346 height 891
click at [747, 115] on icon "Close" at bounding box center [746, 117] width 16 height 16
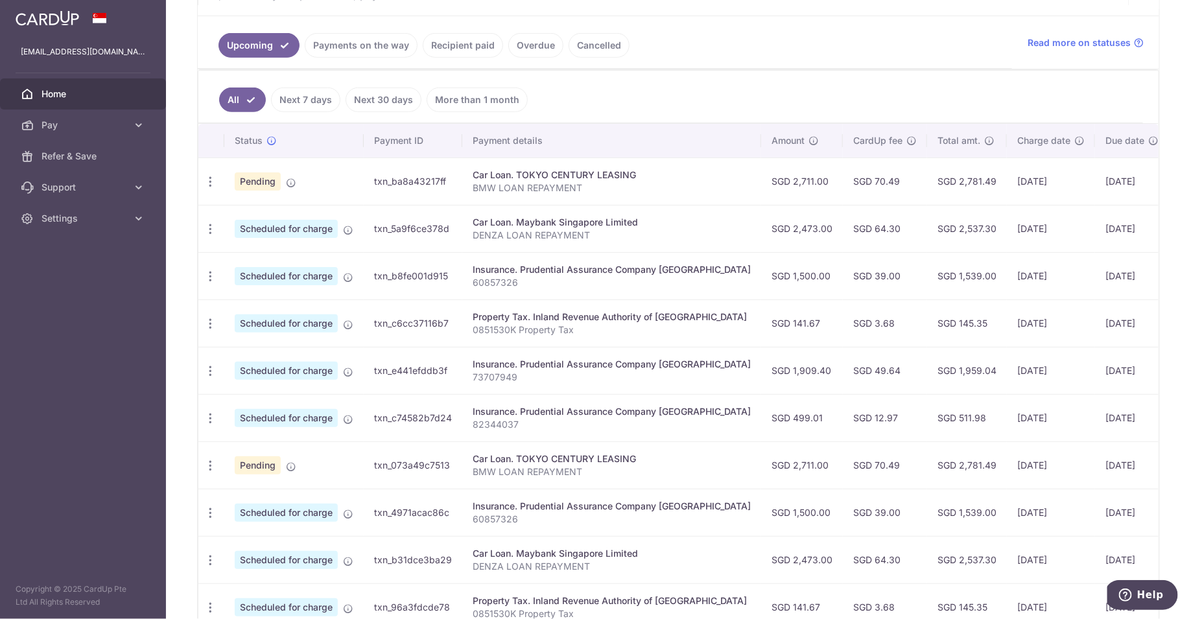
scroll to position [0, 54]
